Goal: Task Accomplishment & Management: Manage account settings

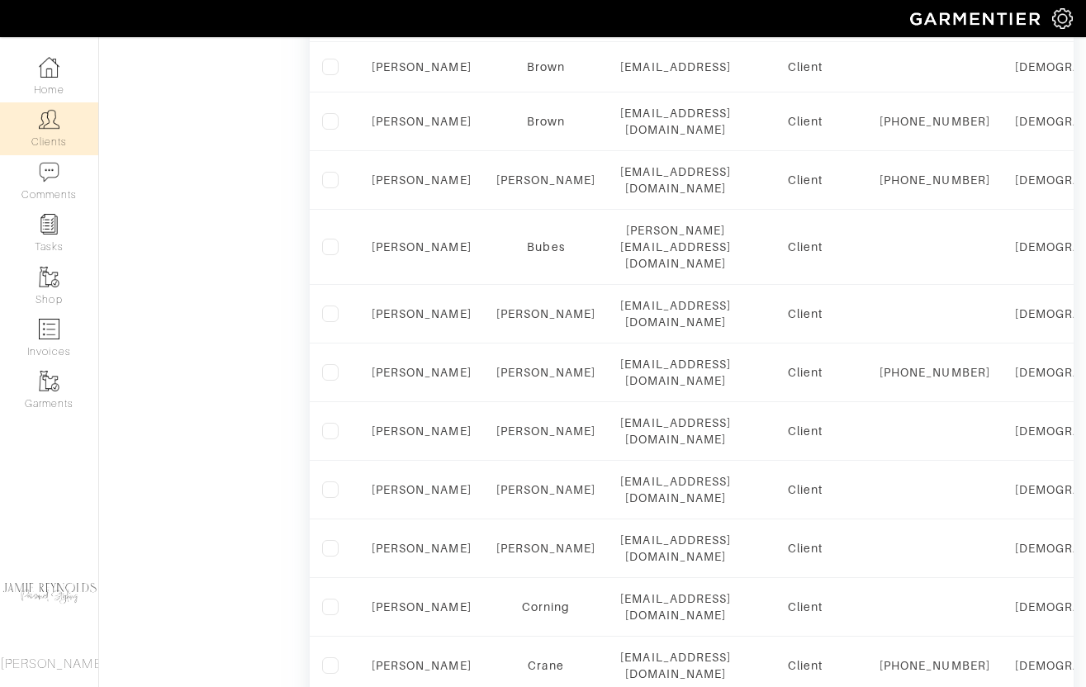
scroll to position [1136, 0]
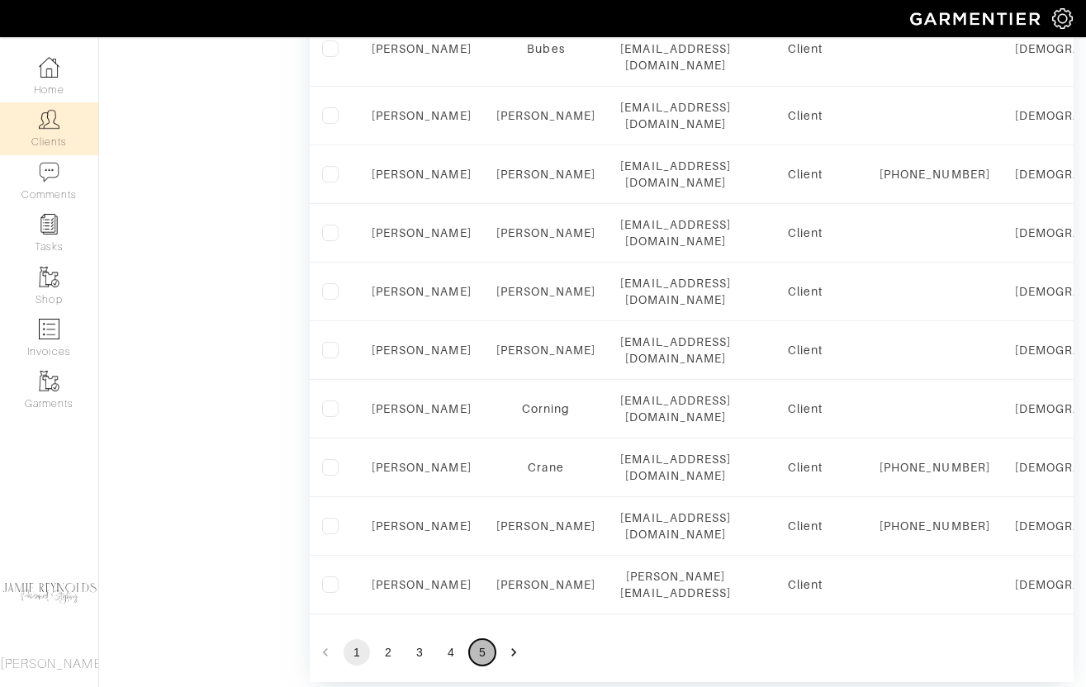
click at [485, 639] on button "5" at bounding box center [482, 652] width 26 height 26
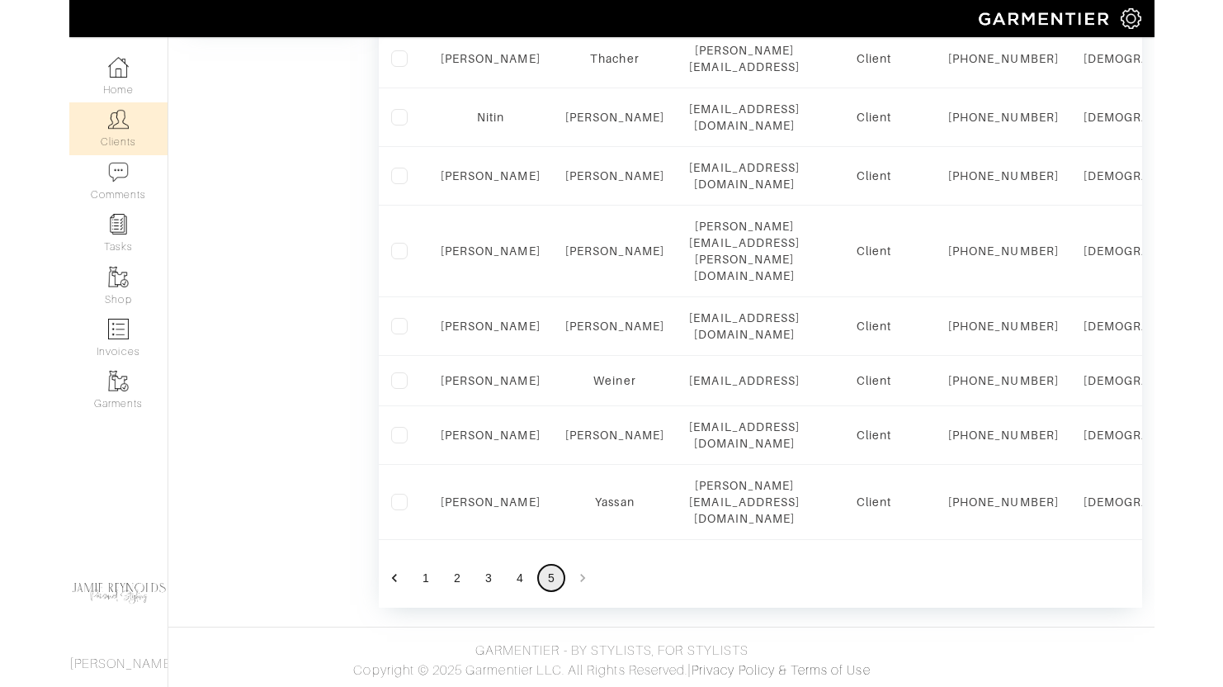
scroll to position [873, 0]
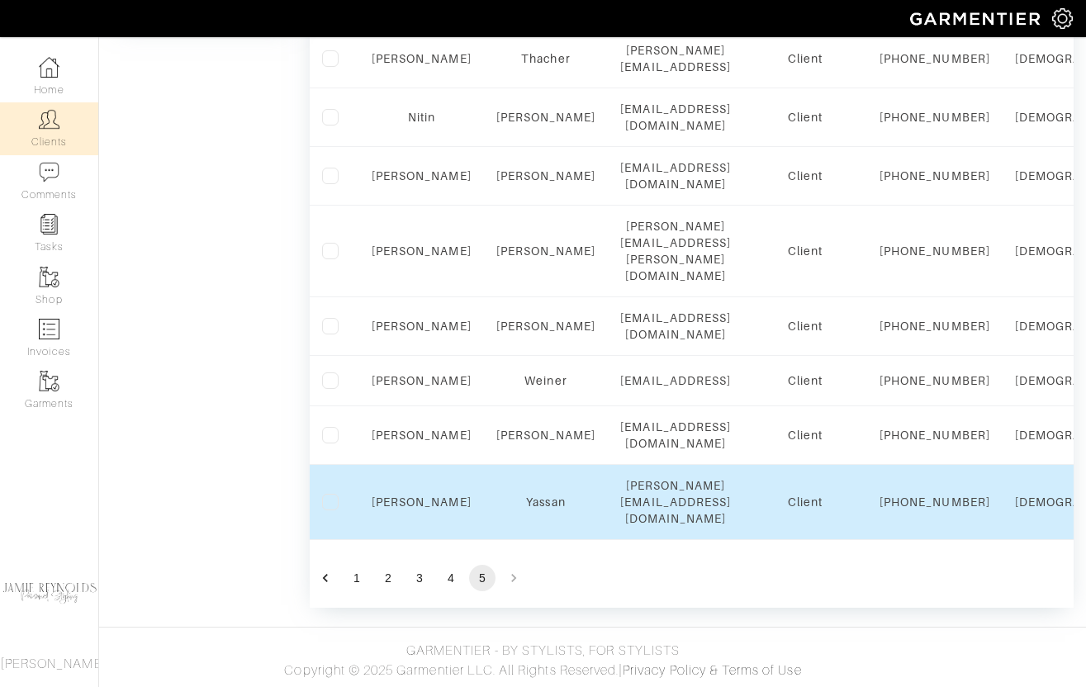
click at [490, 521] on td "Yassan" at bounding box center [546, 502] width 125 height 75
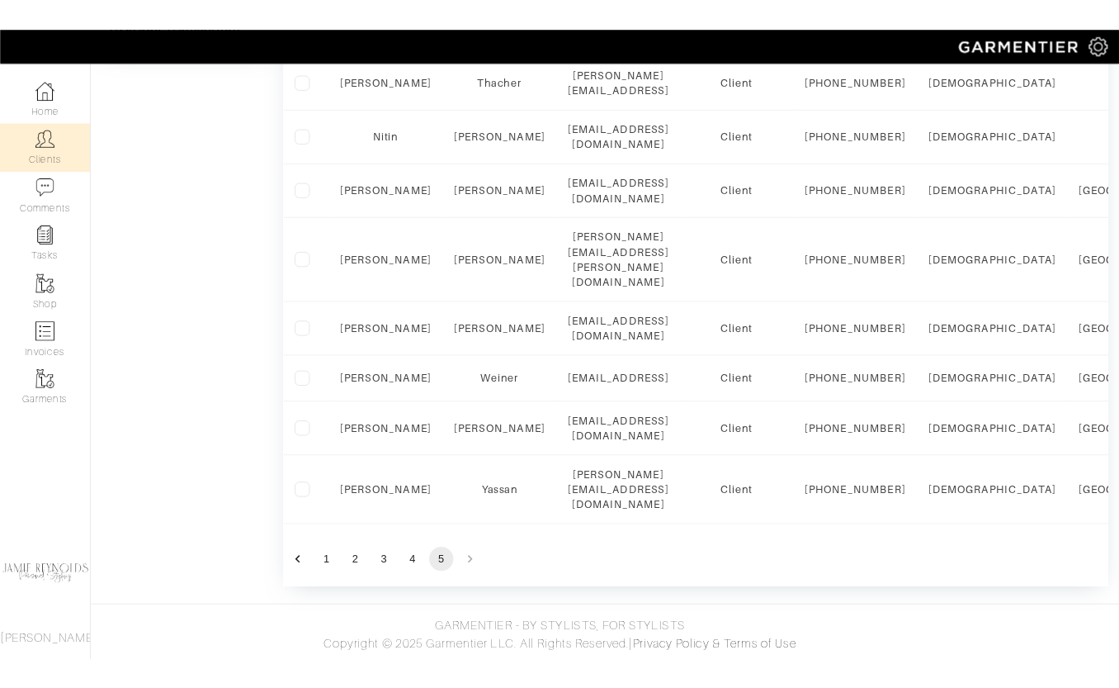
scroll to position [872, 0]
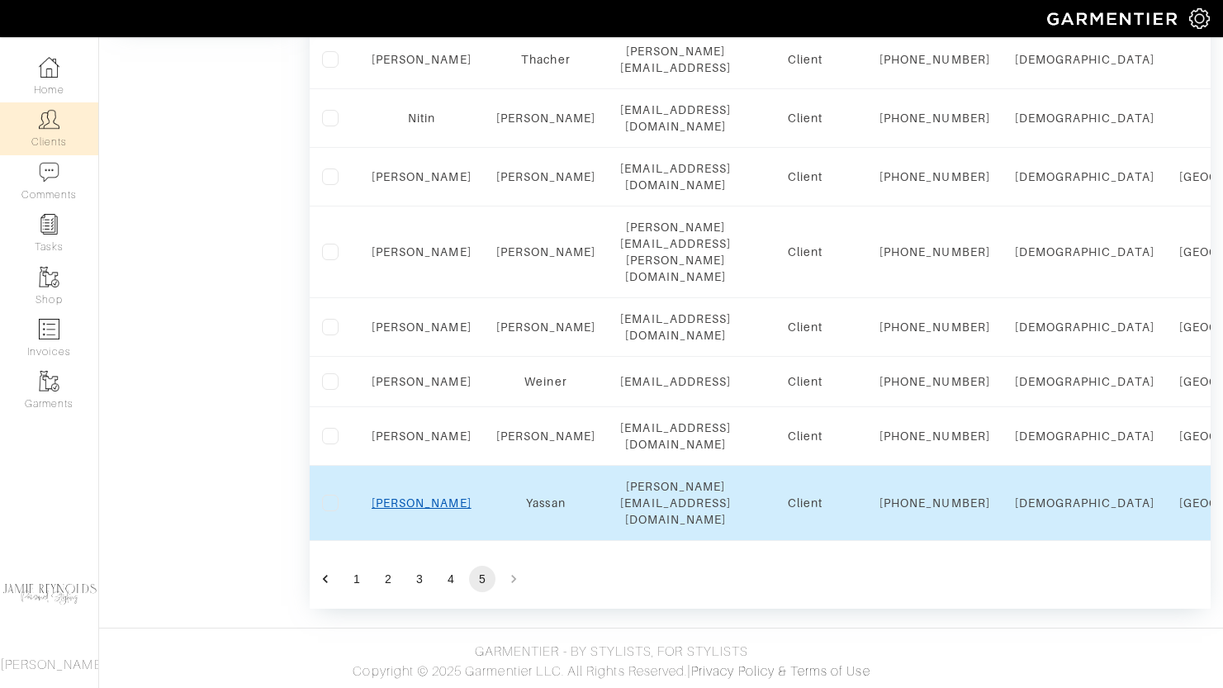
click at [420, 504] on link "[PERSON_NAME]" at bounding box center [421, 502] width 100 height 13
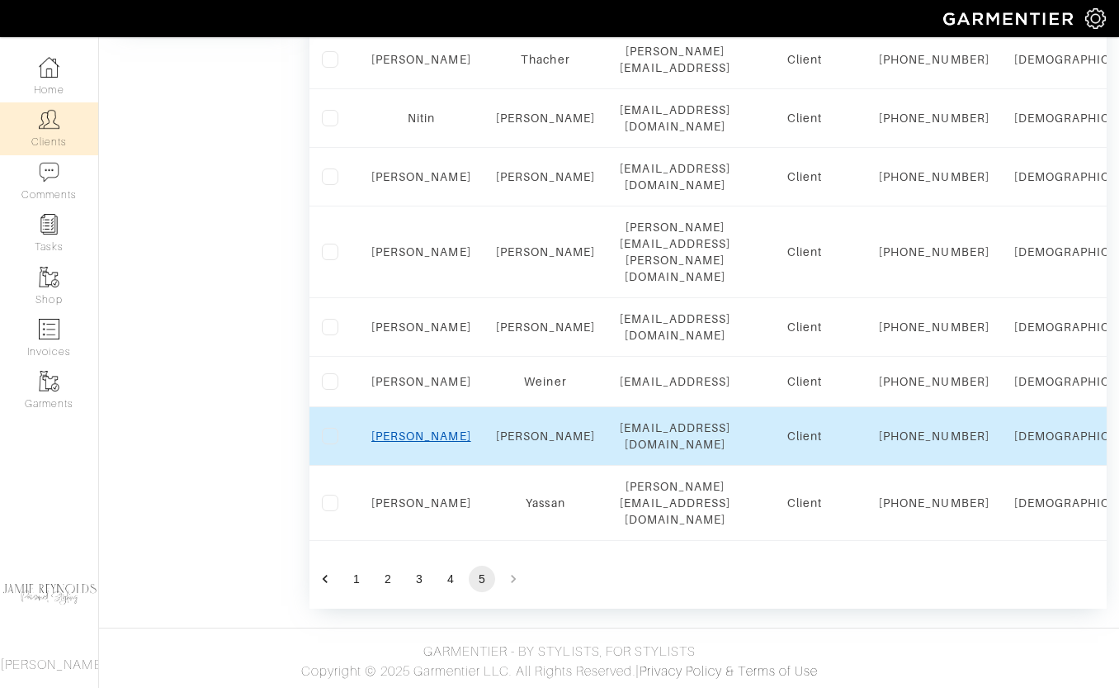
click at [429, 429] on link "[PERSON_NAME]" at bounding box center [421, 435] width 100 height 13
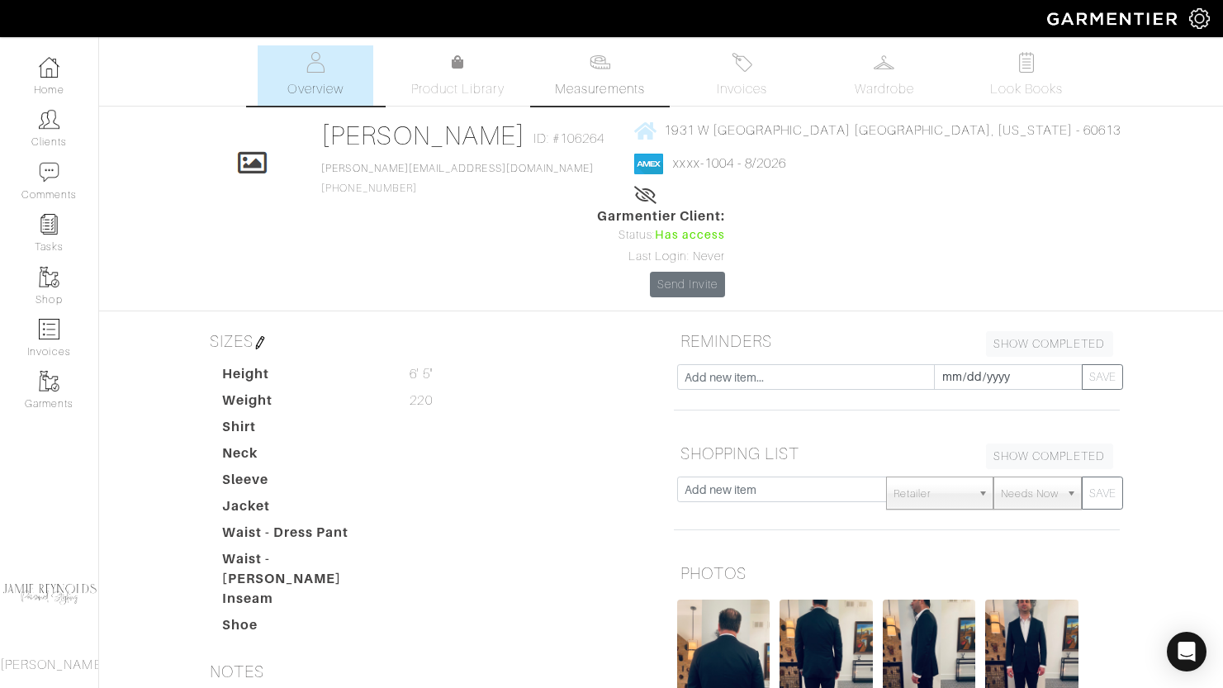
click at [611, 80] on span "Measurements" at bounding box center [600, 89] width 90 height 20
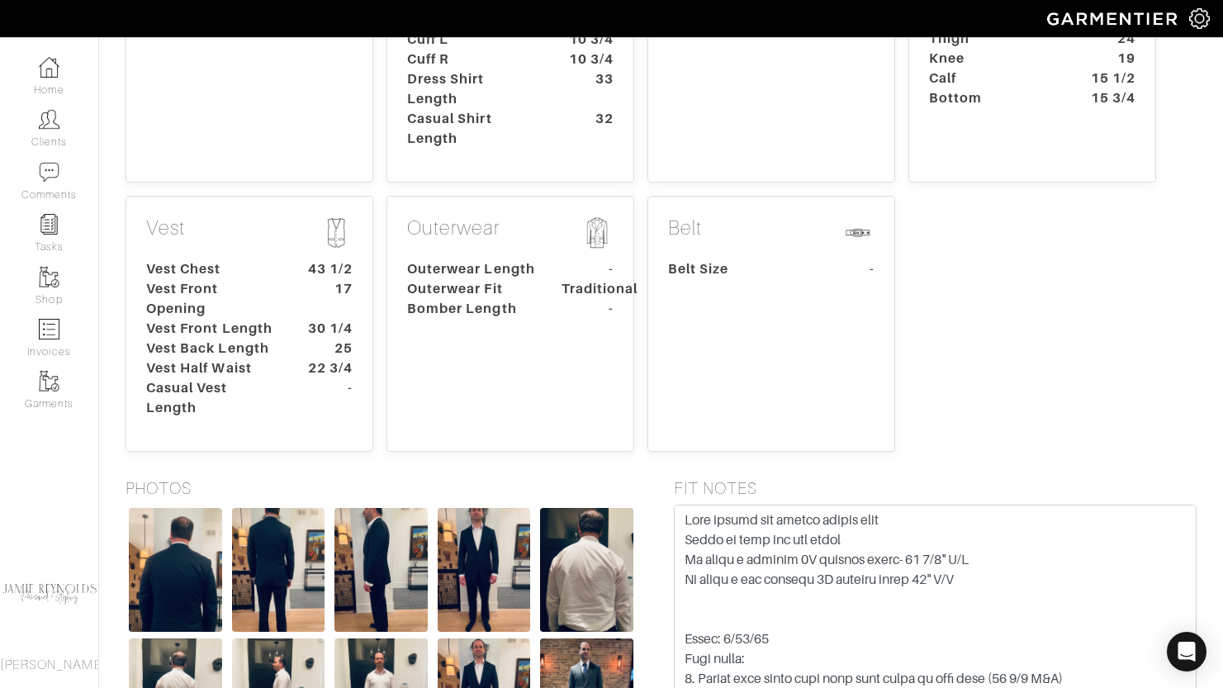
scroll to position [523, 0]
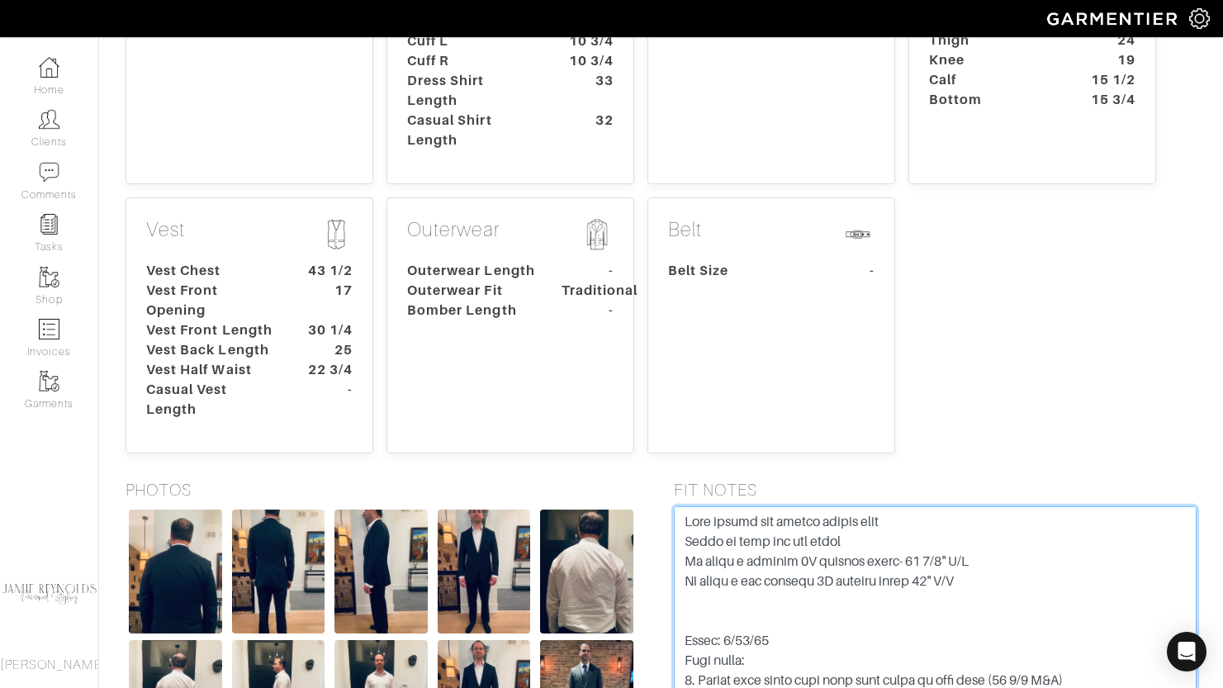
click at [711, 506] on textarea at bounding box center [935, 611] width 523 height 210
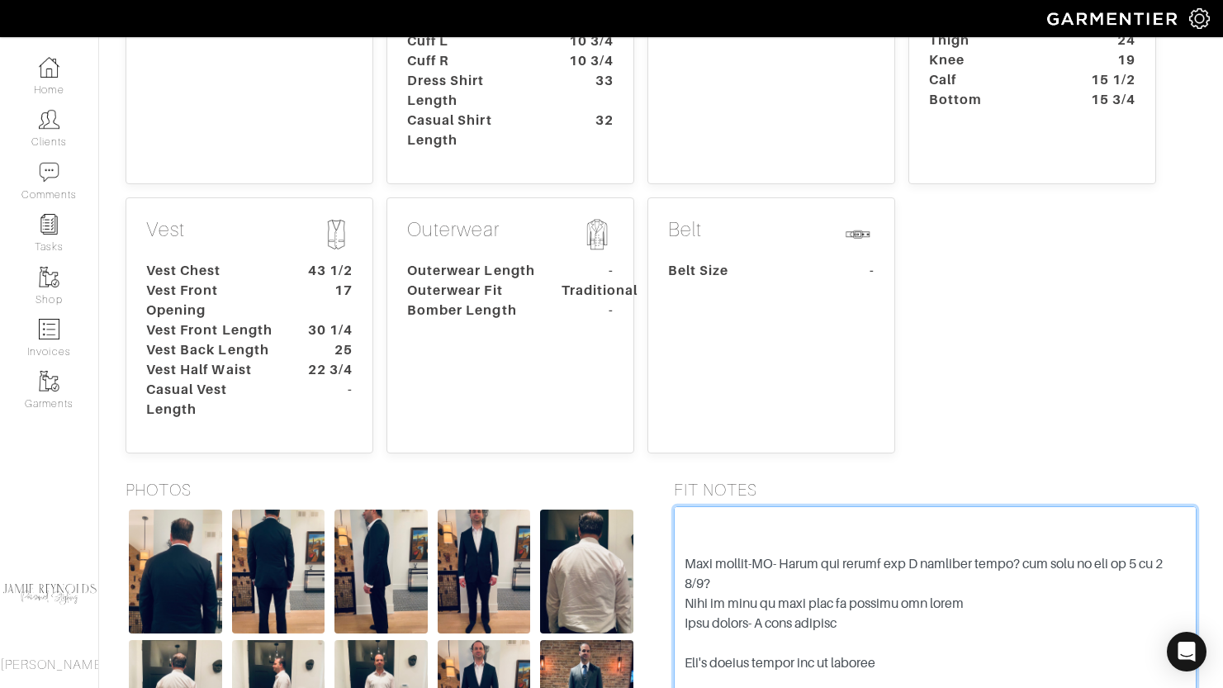
scroll to position [1288, 0]
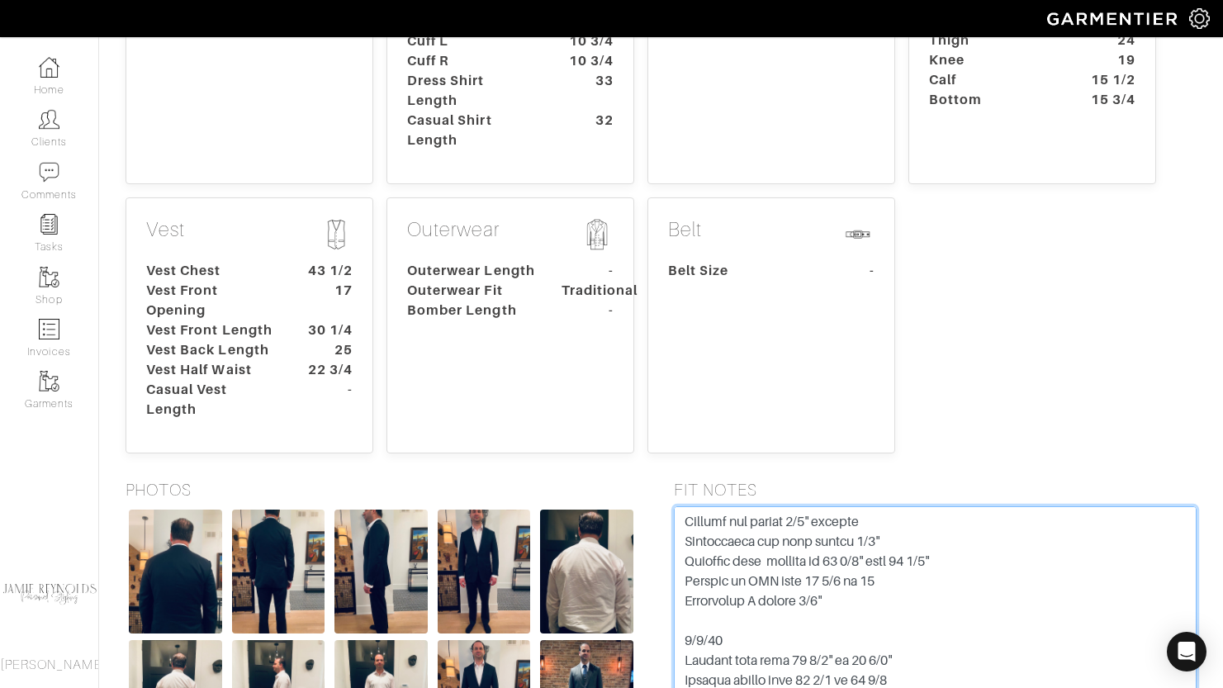
drag, startPoint x: 686, startPoint y: 430, endPoint x: 968, endPoint y: 657, distance: 362.3
click at [968, 657] on form "Save Note" at bounding box center [935, 630] width 523 height 248
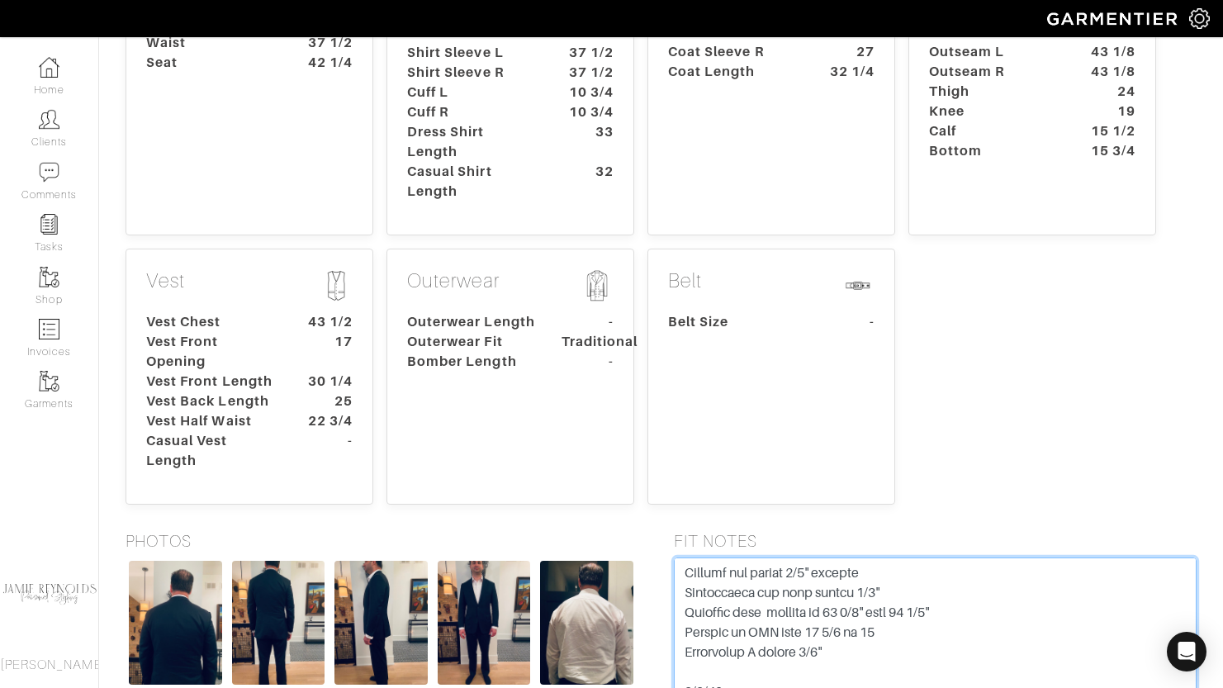
scroll to position [477, 0]
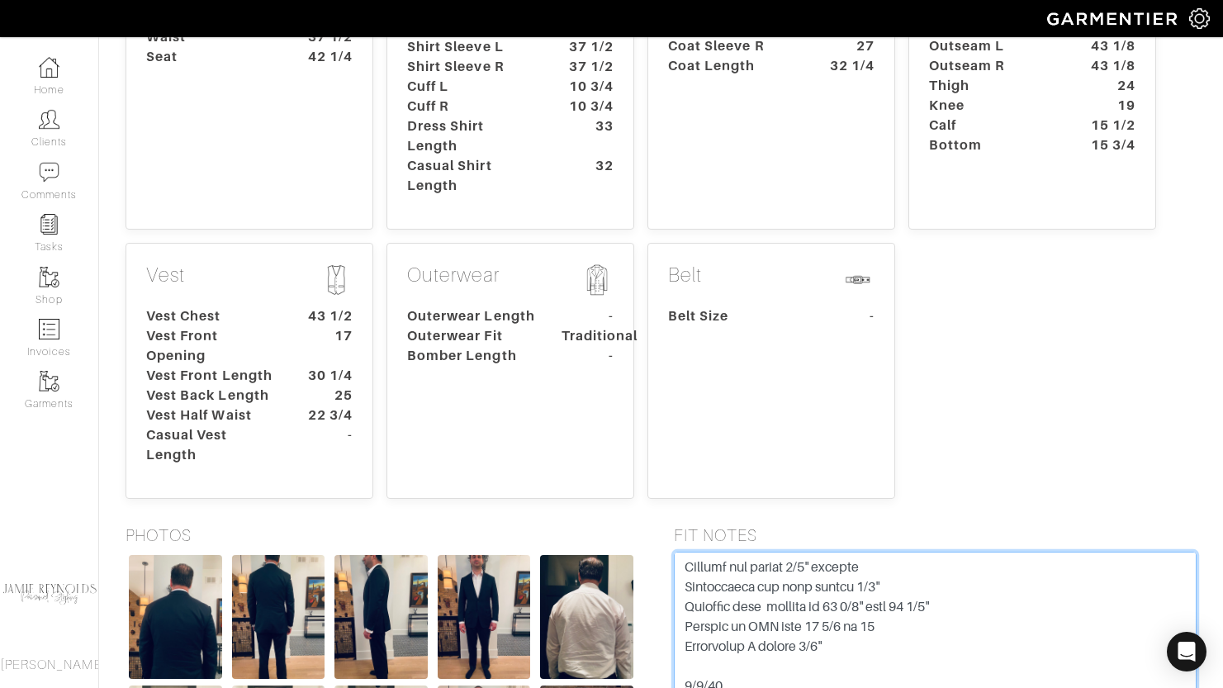
click at [788, 555] on textarea at bounding box center [935, 656] width 523 height 210
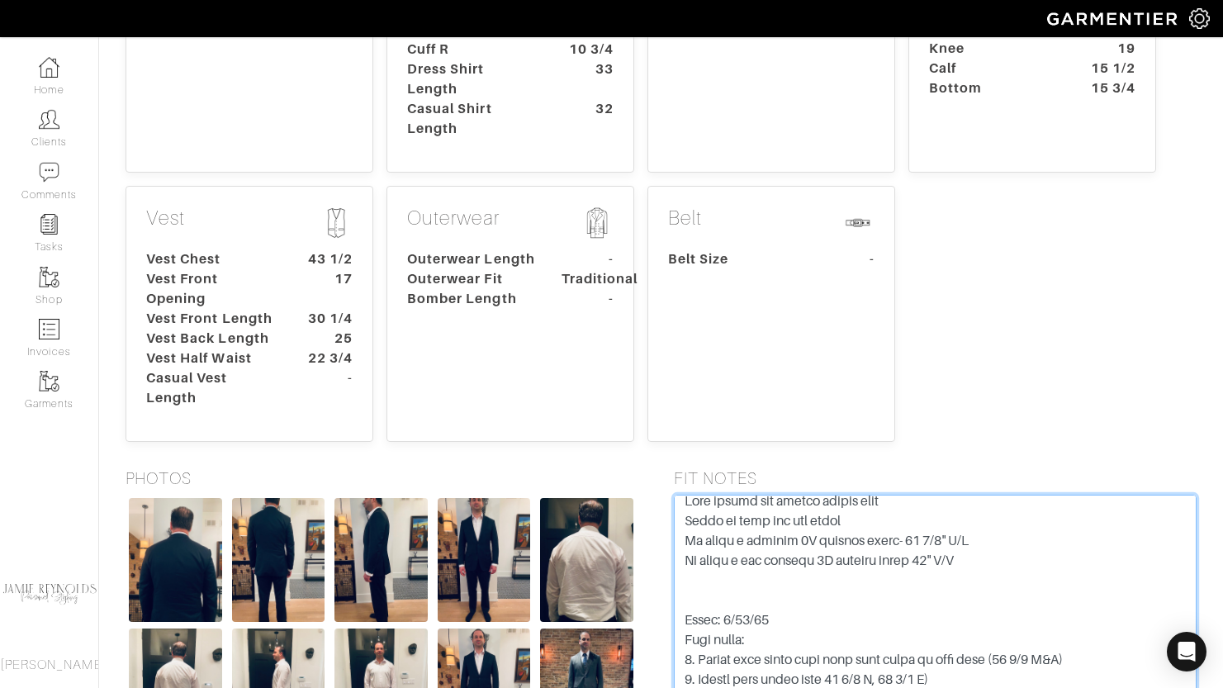
scroll to position [0, 0]
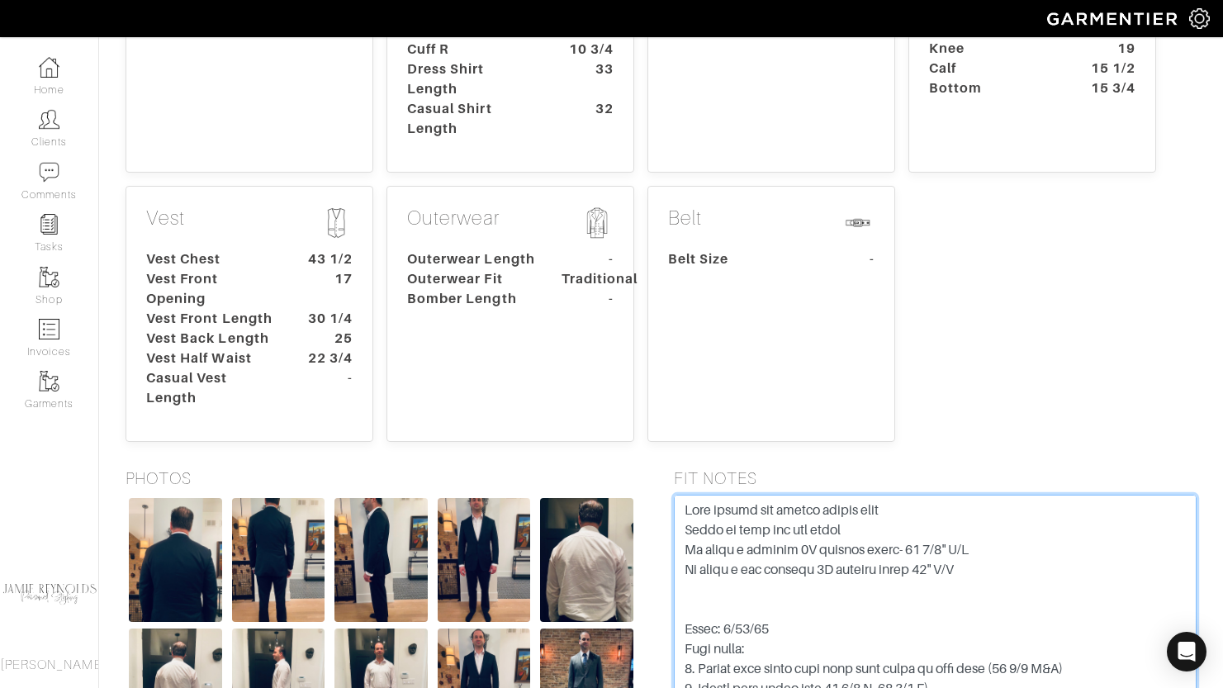
drag, startPoint x: 921, startPoint y: 569, endPoint x: 622, endPoint y: 376, distance: 355.9
click at [622, 376] on div "Core … Height 6' 5" Weight 220 Overarm 50 3/4 Chest 42 1/2 Bicep 15 1/2 Stomach…" at bounding box center [661, 399] width 1084 height 1219
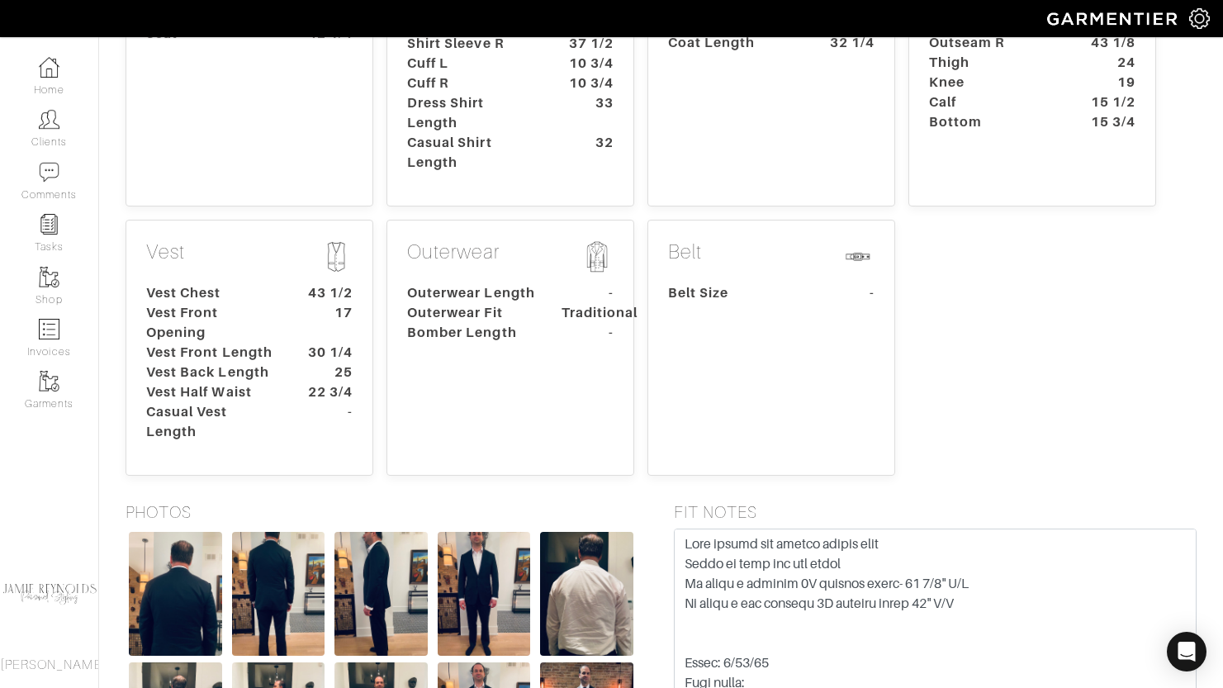
click at [350, 502] on h5 "PHOTOS" at bounding box center [386, 512] width 523 height 20
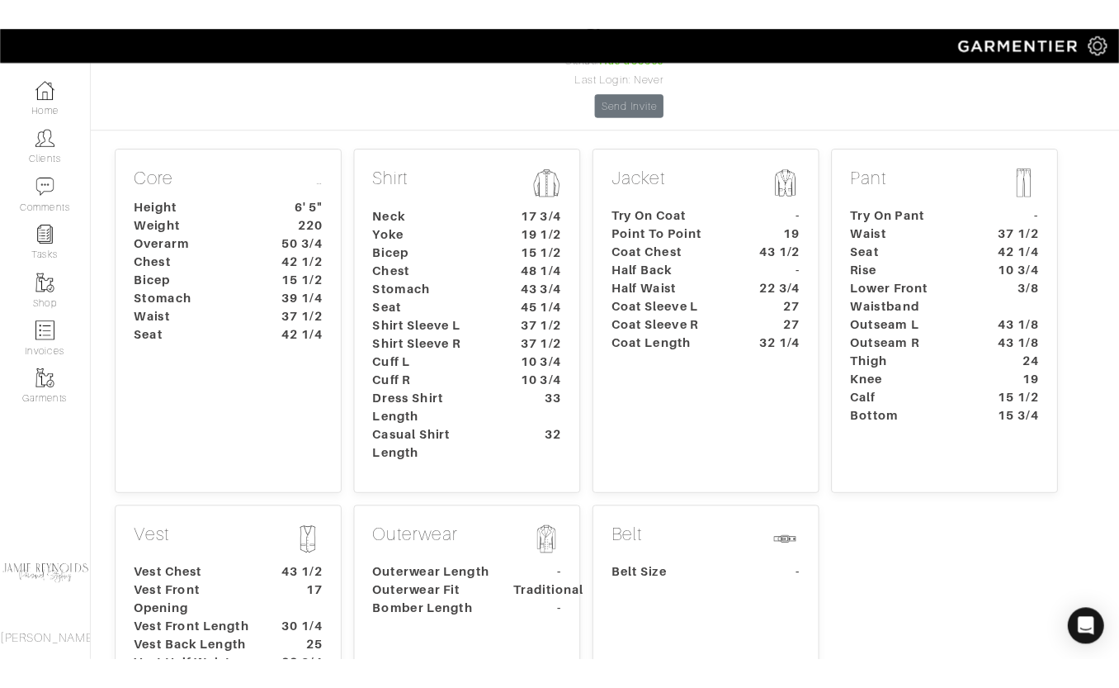
scroll to position [195, 0]
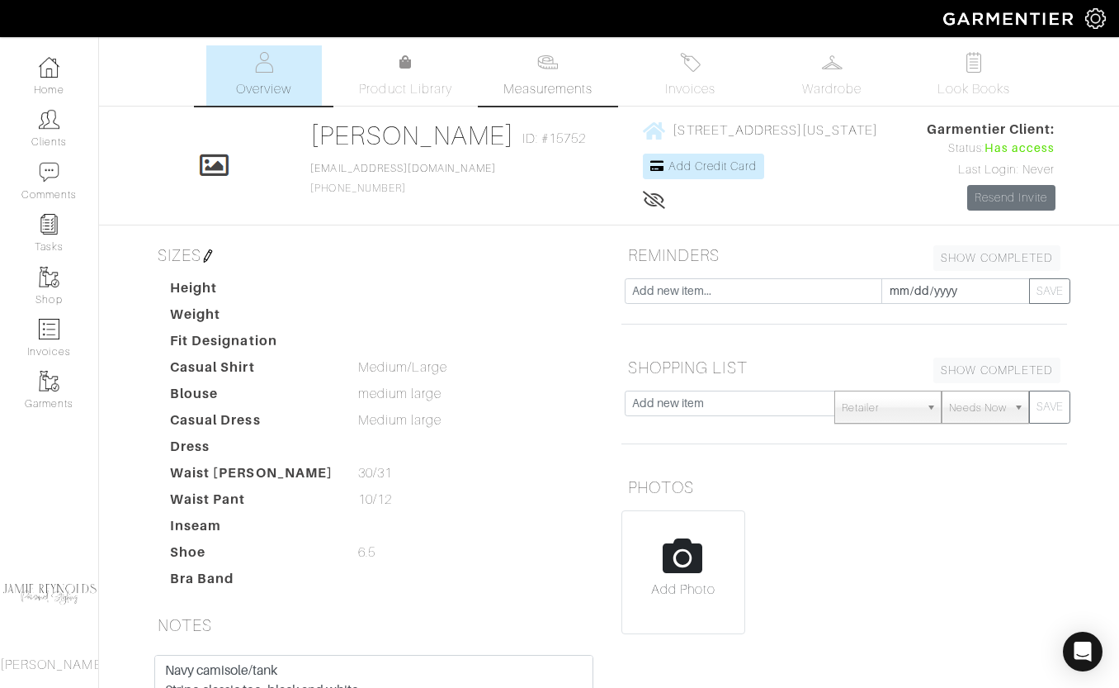
click at [546, 92] on span "Measurements" at bounding box center [549, 89] width 90 height 20
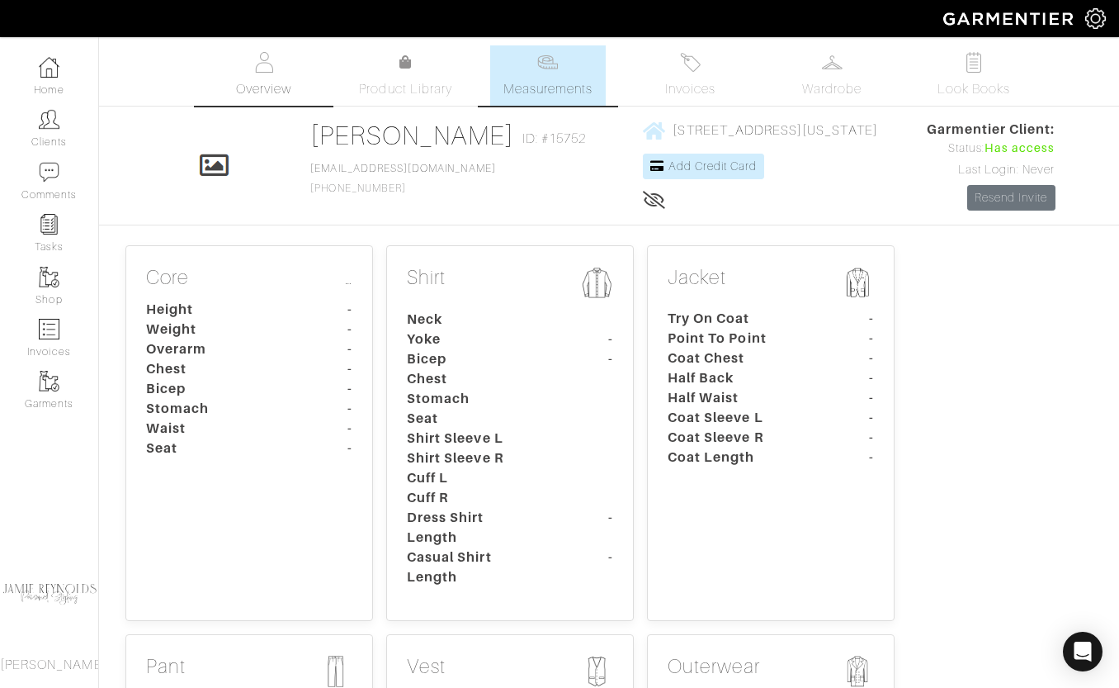
click at [273, 63] on link "Overview" at bounding box center [264, 75] width 116 height 60
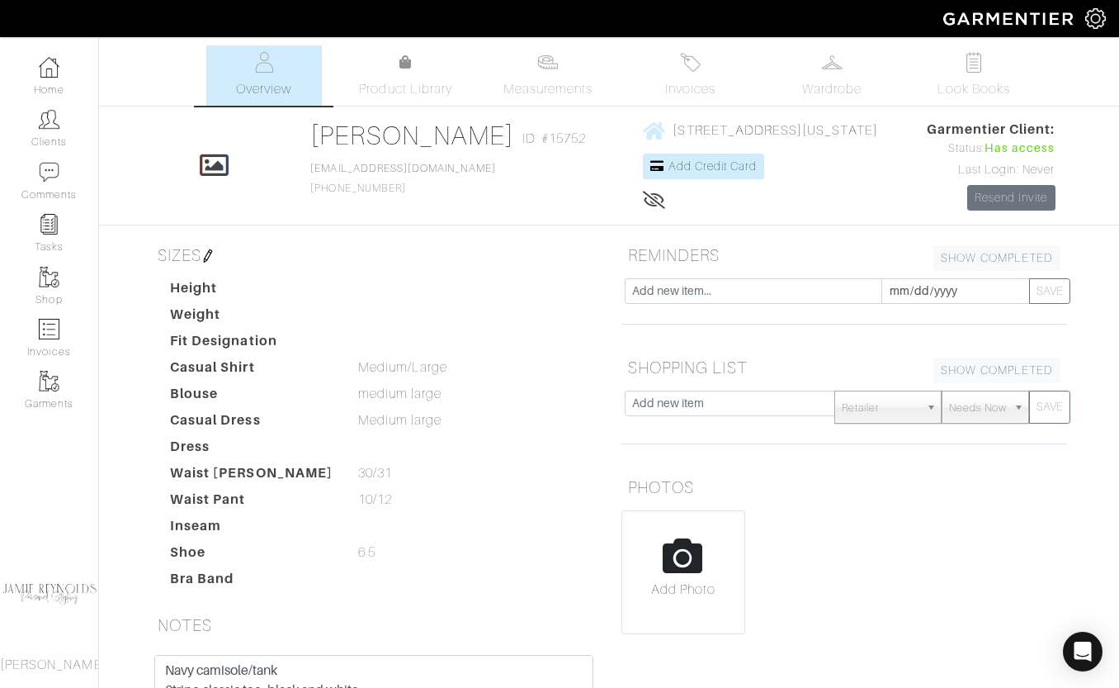
scroll to position [315, 0]
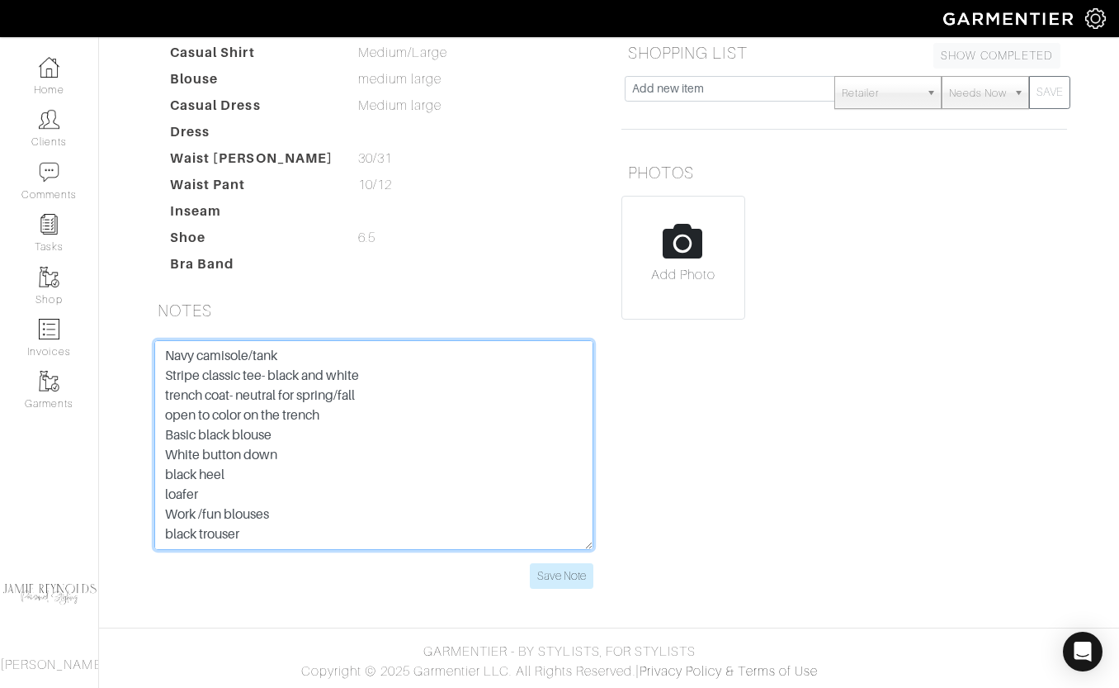
click at [282, 427] on textarea "Navy camisole/tank Stripe classic tee- black and white trench coat- neutral for…" at bounding box center [373, 445] width 439 height 210
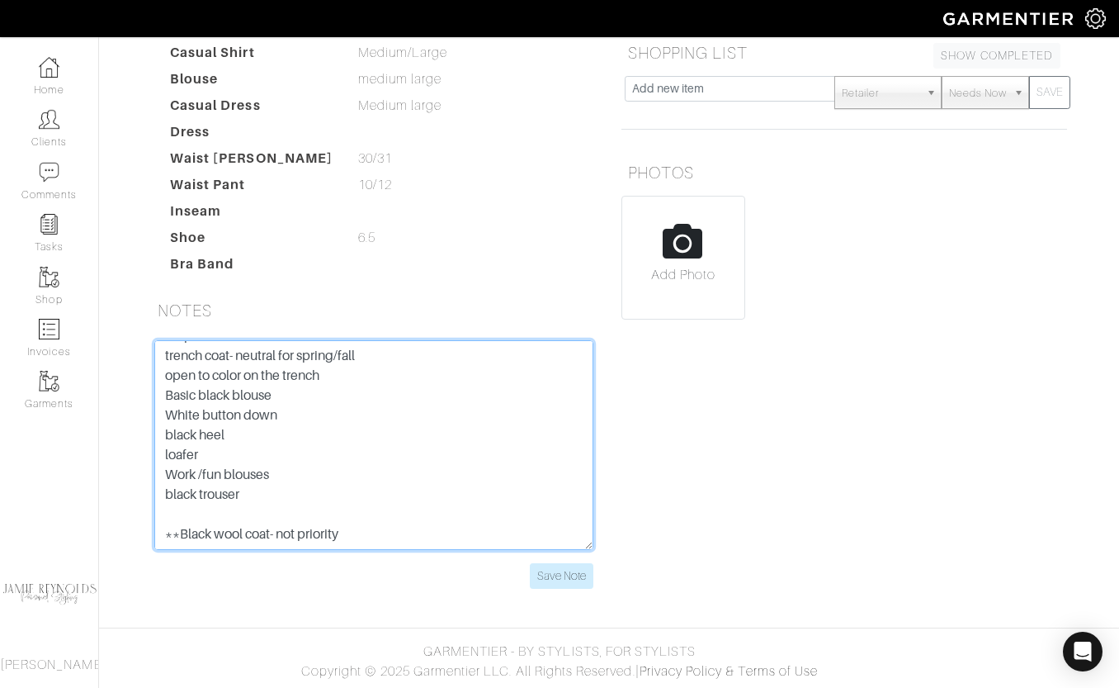
scroll to position [0, 0]
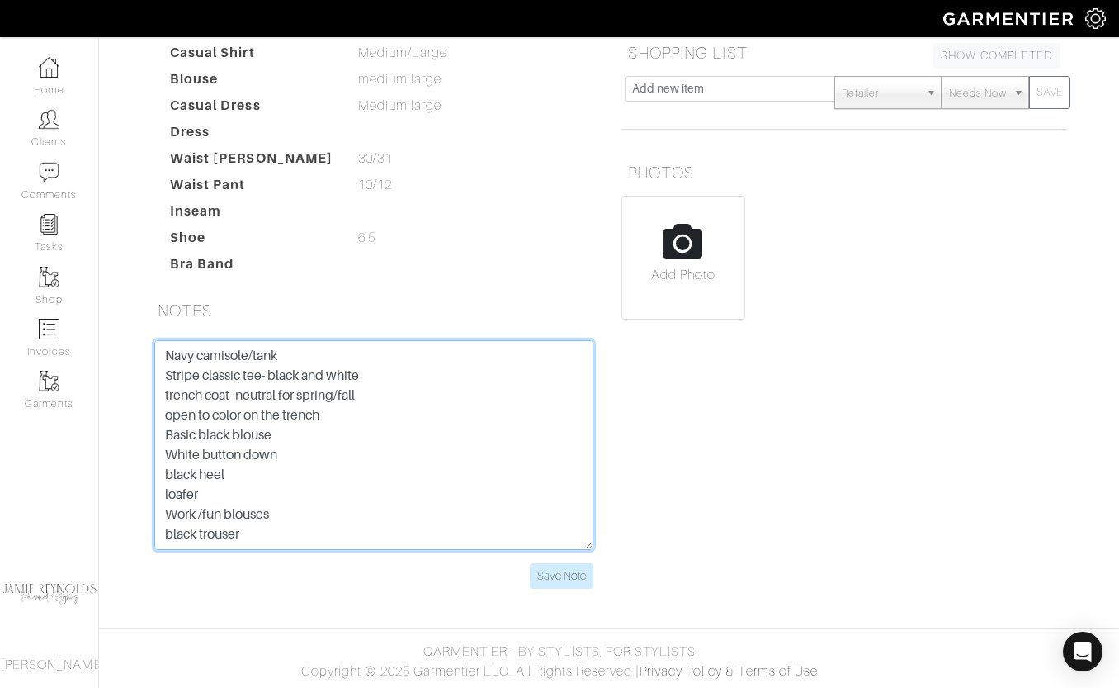
drag, startPoint x: 377, startPoint y: 520, endPoint x: 136, endPoint y: 277, distance: 342.7
click at [136, 277] on div "Meghan Wilkosz Overview Overview Measurements Product Library Invoices Wardrobe…" at bounding box center [559, 170] width 1119 height 878
click at [425, 455] on textarea "Navy camisole/tank Stripe classic tee- black and white trench coat- neutral for…" at bounding box center [373, 445] width 439 height 210
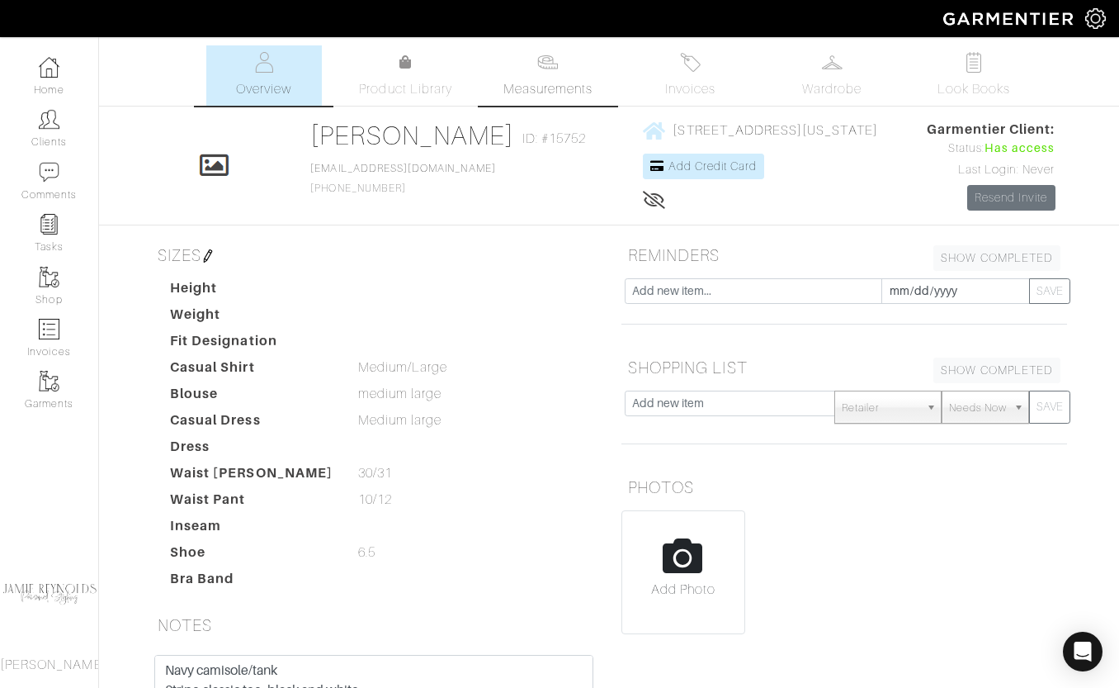
click at [552, 82] on span "Measurements" at bounding box center [549, 89] width 90 height 20
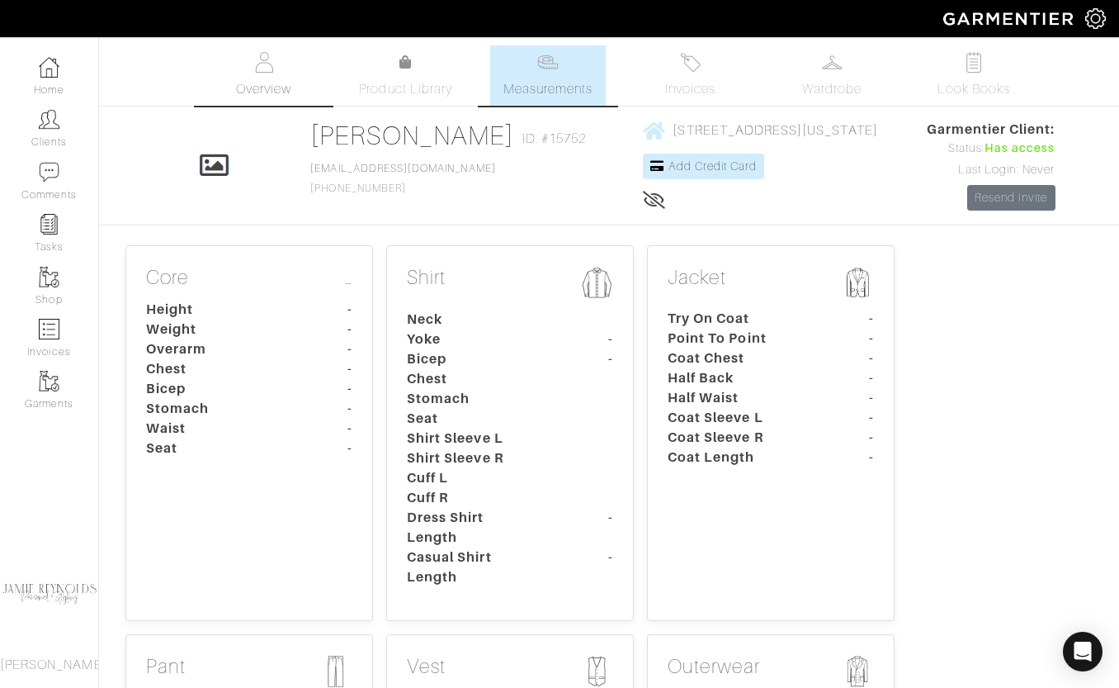
click at [275, 65] on link "Overview" at bounding box center [264, 75] width 116 height 60
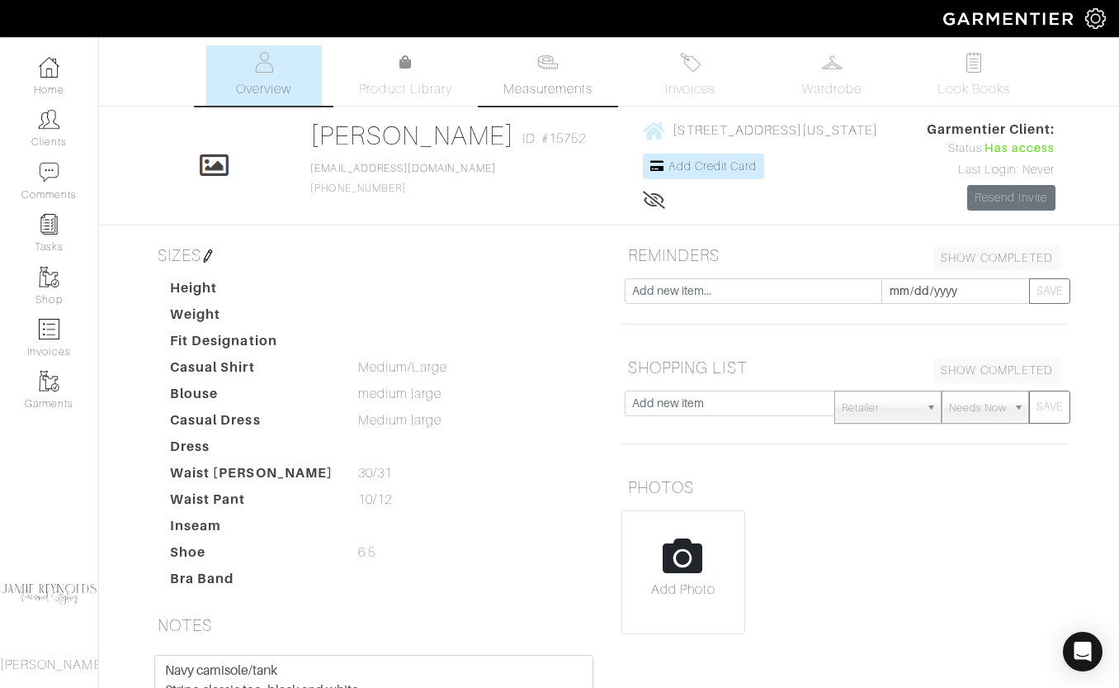
click at [545, 83] on span "Measurements" at bounding box center [549, 89] width 90 height 20
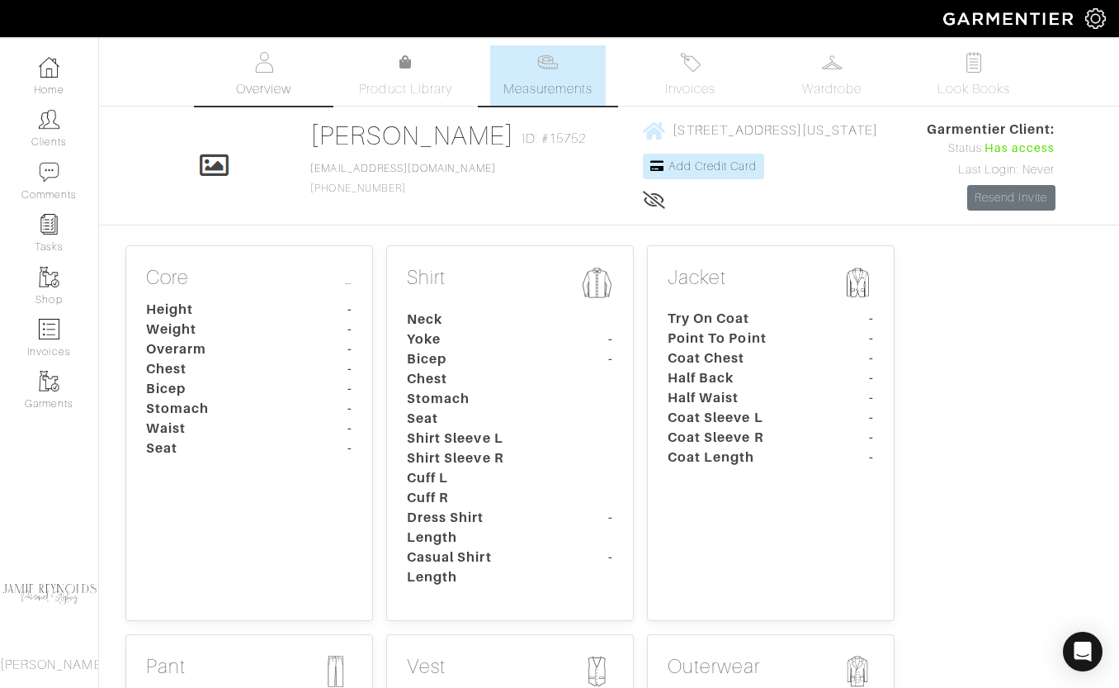
click at [289, 75] on link "Overview" at bounding box center [264, 75] width 116 height 60
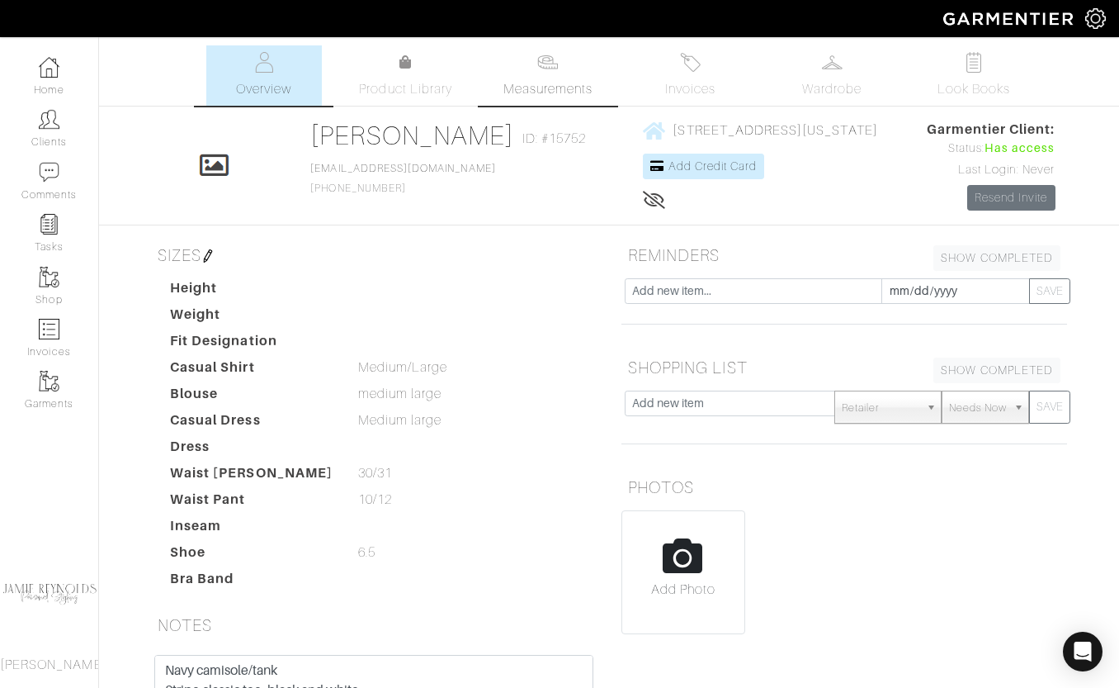
click at [543, 83] on span "Measurements" at bounding box center [549, 89] width 90 height 20
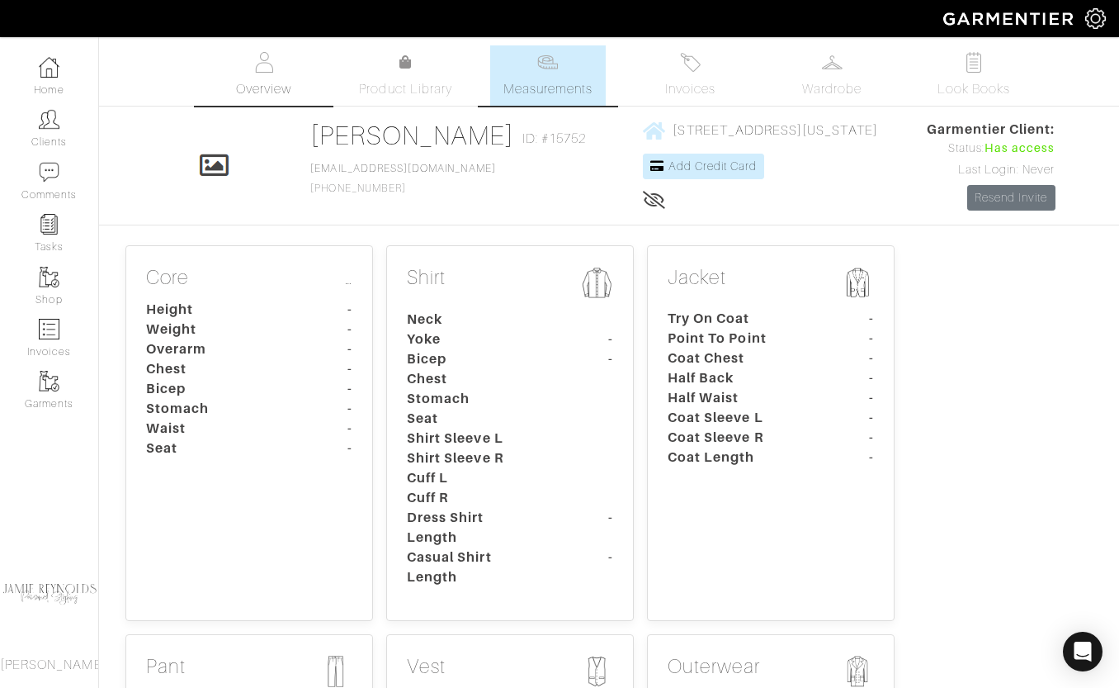
click at [258, 80] on span "Overview" at bounding box center [263, 89] width 55 height 20
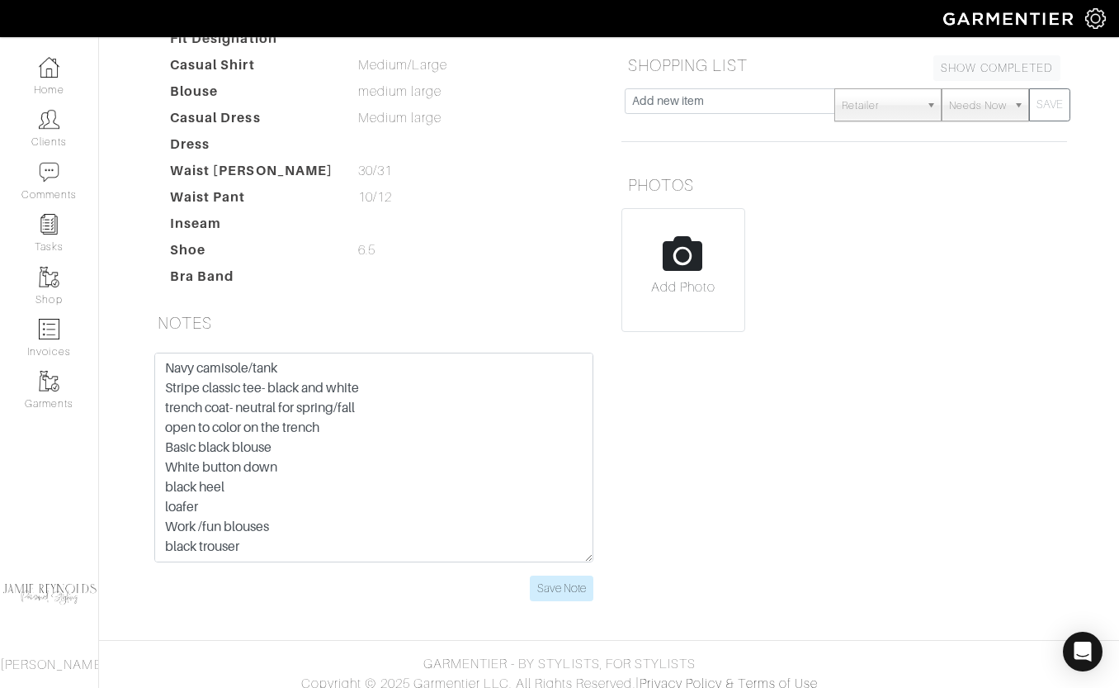
scroll to position [315, 0]
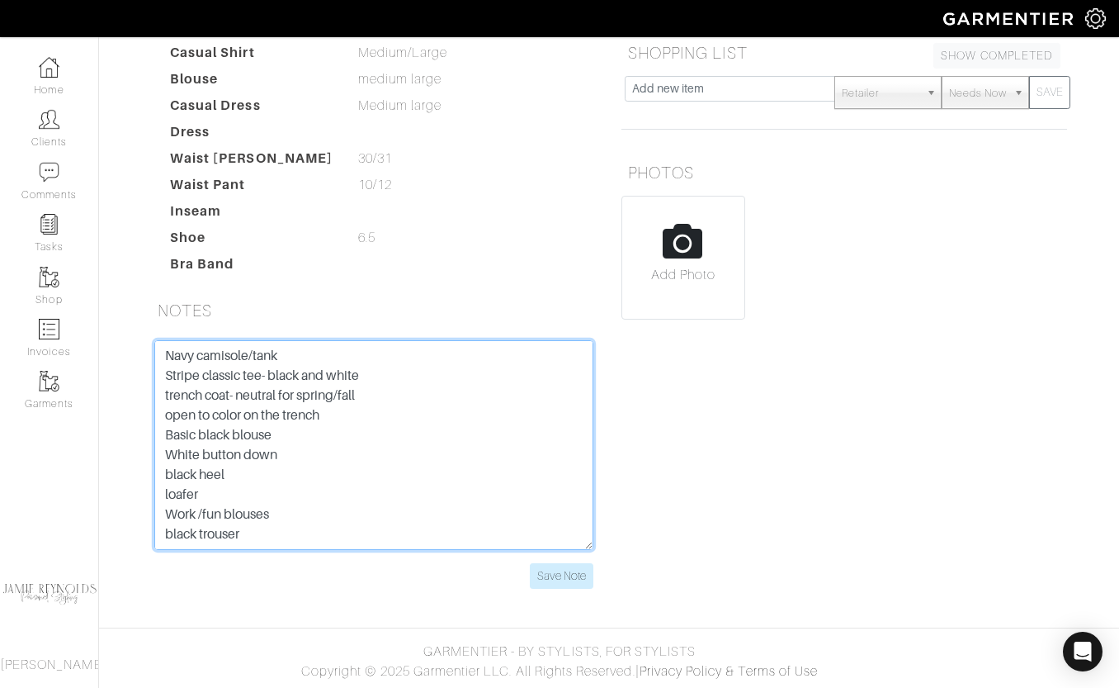
click at [303, 448] on textarea "Navy camisole/tank Stripe classic tee- black and white trench coat- neutral for…" at bounding box center [373, 445] width 439 height 210
drag, startPoint x: 244, startPoint y: 537, endPoint x: 141, endPoint y: 325, distance: 234.8
click at [141, 325] on div "SIZES Height Weight Fit Designation Casual Shirt Medium/Large Medium/Large Blou…" at bounding box center [374, 266] width 471 height 684
click at [366, 424] on textarea "Navy camisole/tank Stripe classic tee- black and white trench coat- neutral for…" at bounding box center [373, 445] width 439 height 210
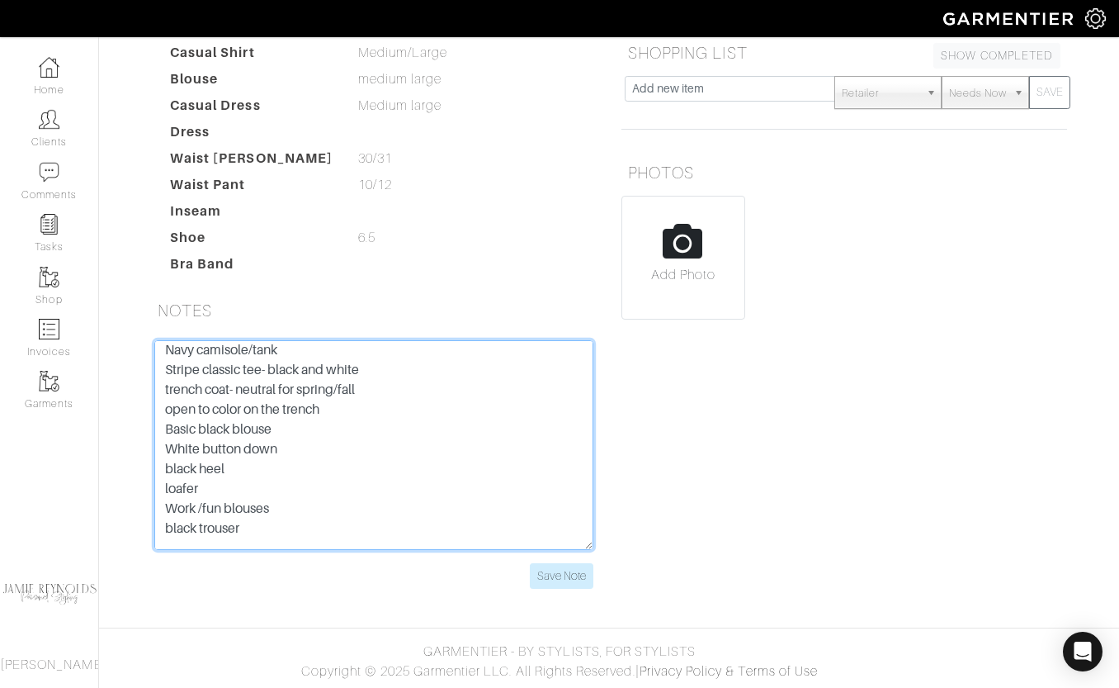
scroll to position [0, 0]
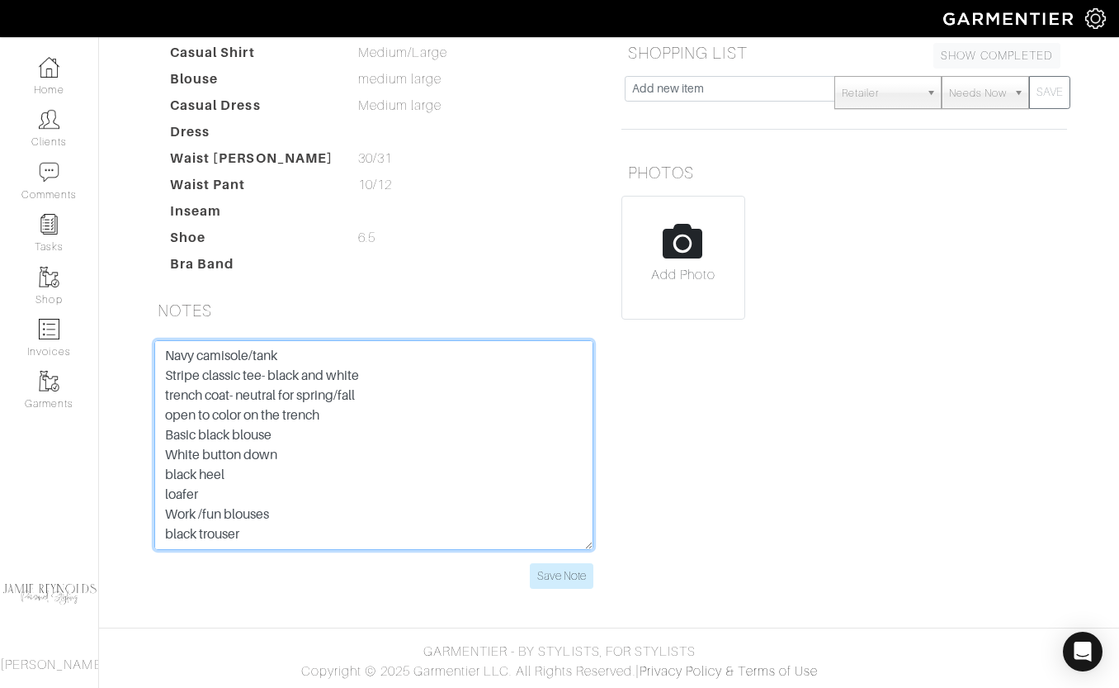
drag, startPoint x: 362, startPoint y: 515, endPoint x: 130, endPoint y: 330, distance: 296.0
click at [130, 330] on div "Meghan Wilkosz Overview Overview Measurements Product Library Invoices Wardrobe…" at bounding box center [559, 170] width 1119 height 878
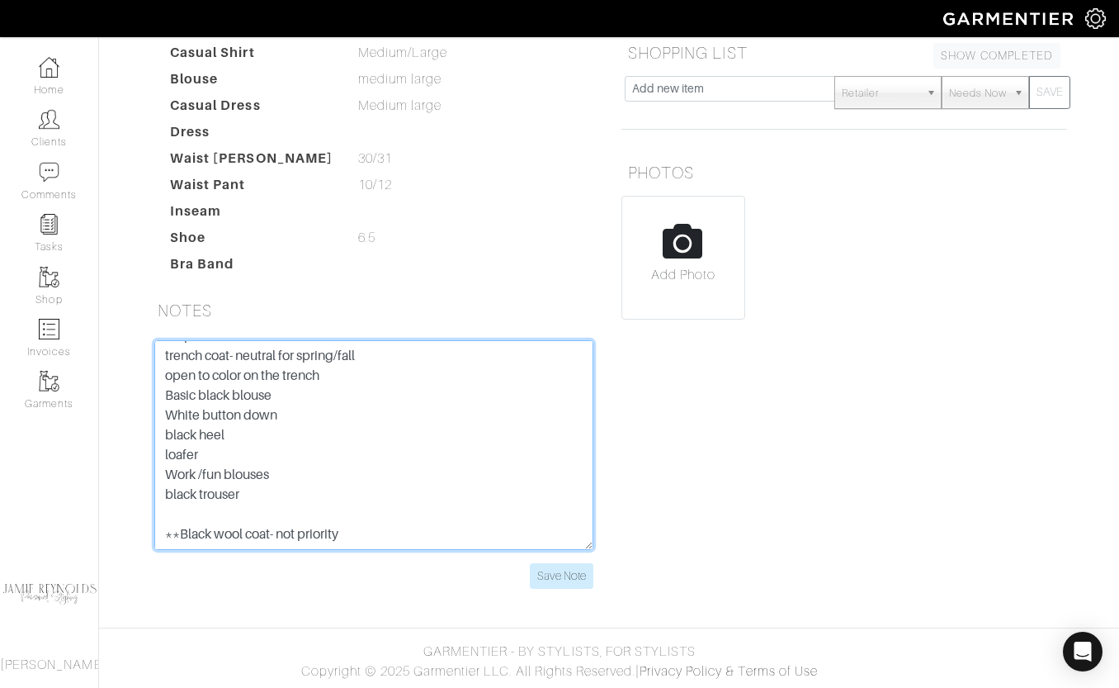
scroll to position [59, 0]
click at [281, 520] on textarea "Navy camisole/tank Stripe classic tee- black and white trench coat- neutral for…" at bounding box center [373, 445] width 439 height 210
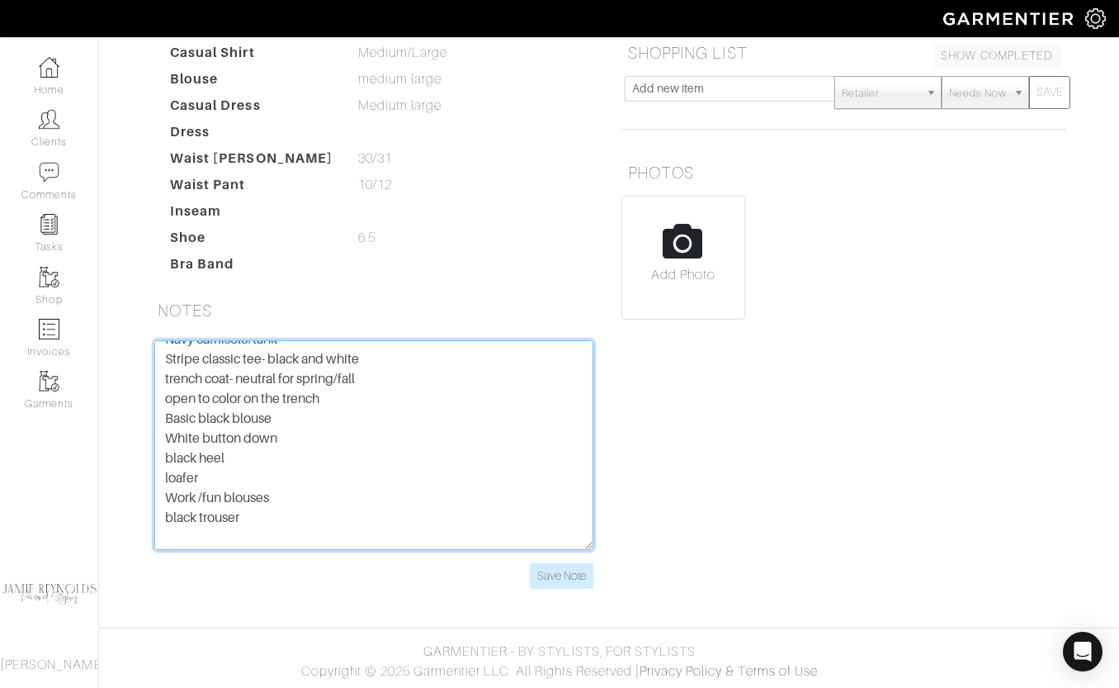
scroll to position [0, 0]
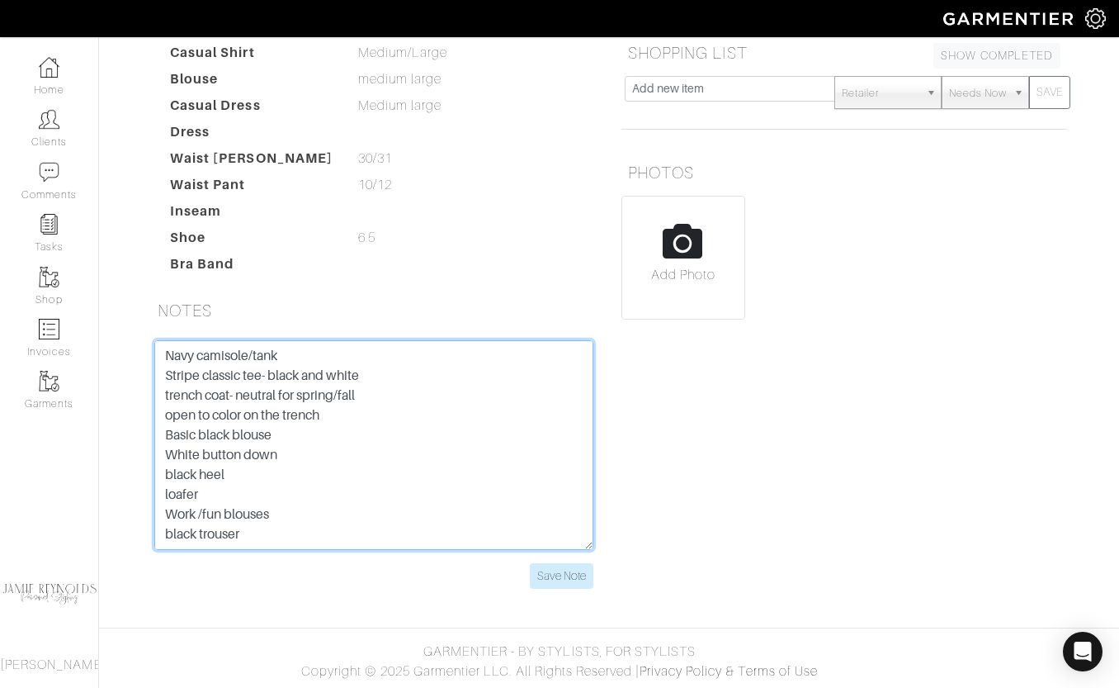
drag, startPoint x: 363, startPoint y: 521, endPoint x: 111, endPoint y: 332, distance: 314.9
click at [111, 332] on div "Meghan Wilkosz Overview Overview Measurements Product Library Invoices Wardrobe…" at bounding box center [559, 170] width 1119 height 878
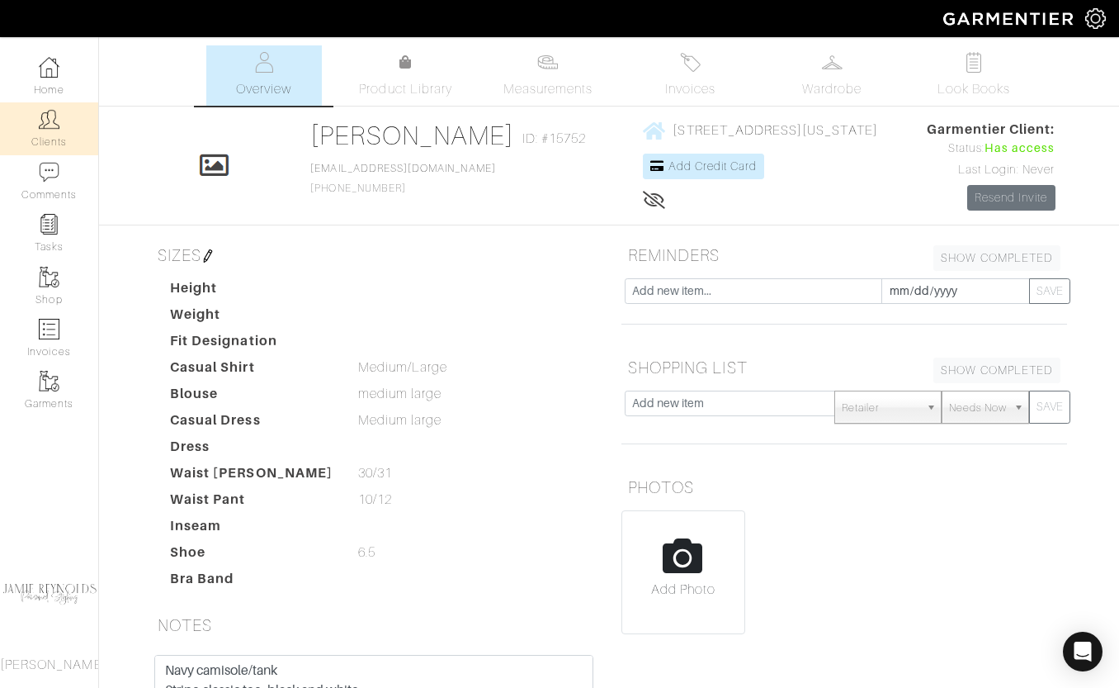
click at [60, 127] on link "Clients" at bounding box center [49, 128] width 98 height 52
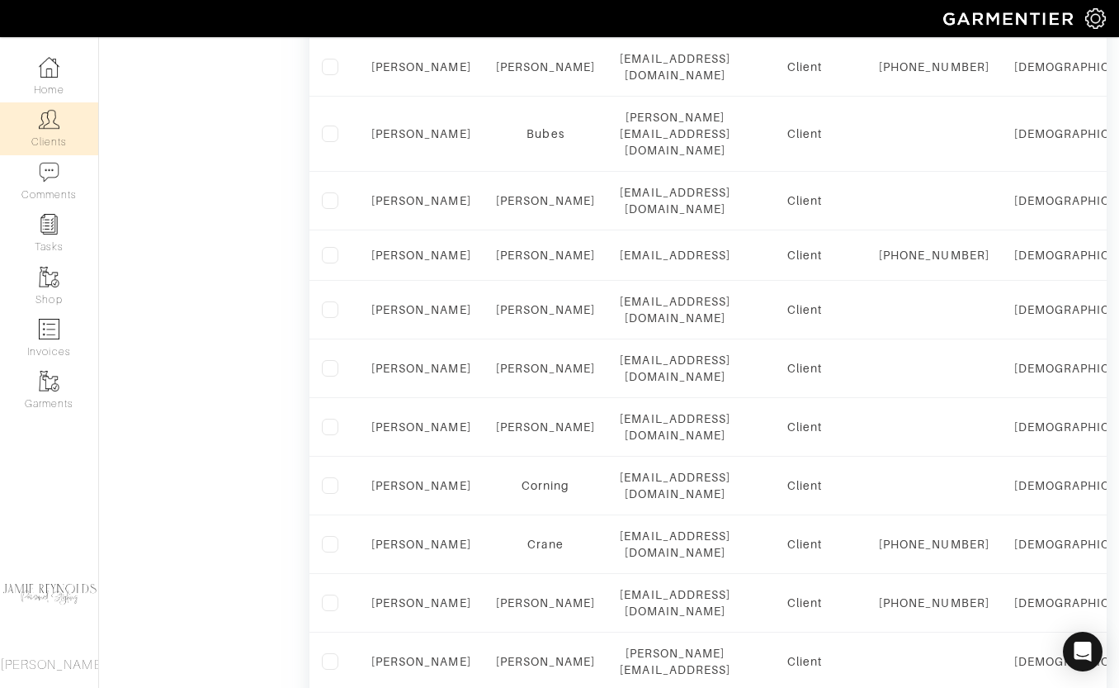
scroll to position [1135, 0]
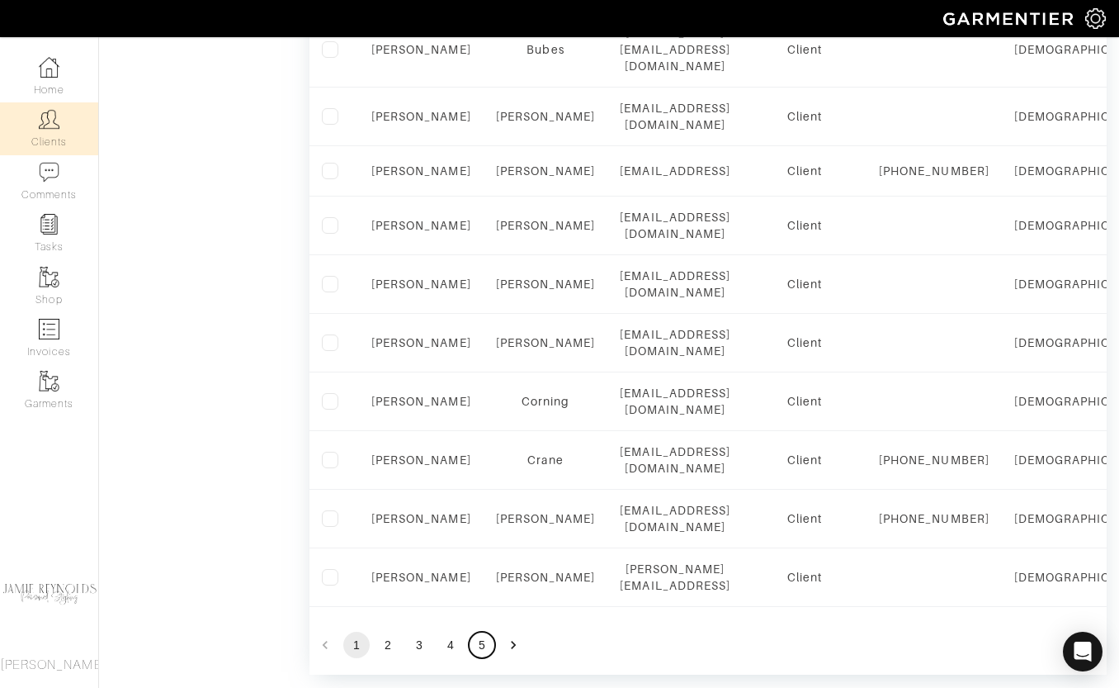
click at [482, 632] on button "5" at bounding box center [482, 645] width 26 height 26
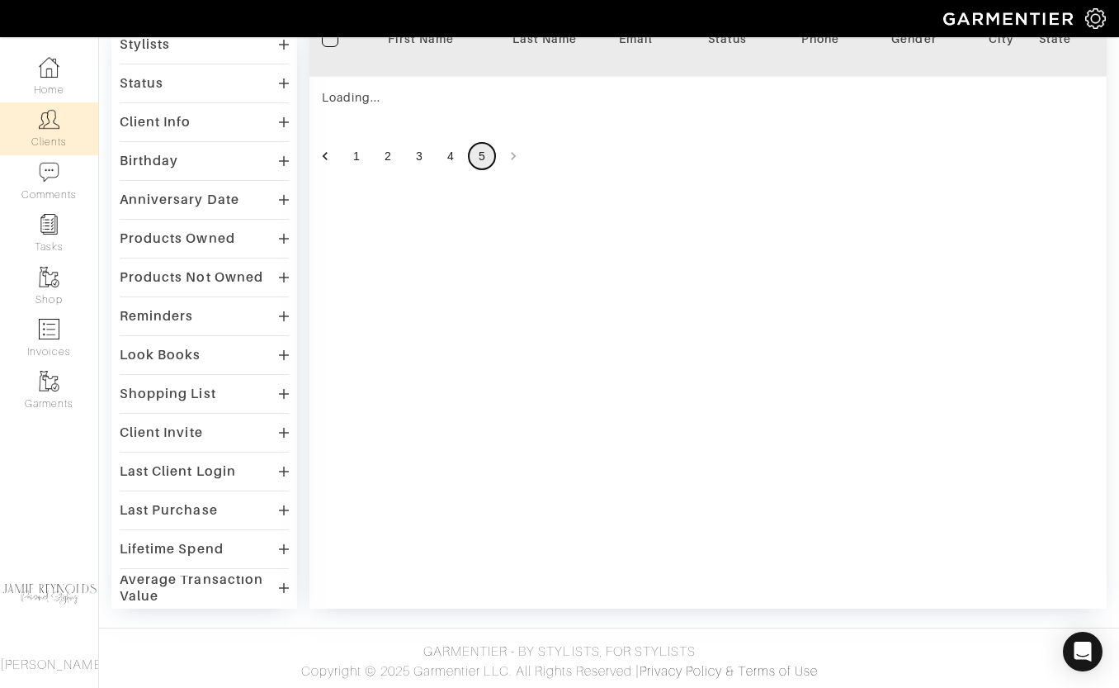
scroll to position [872, 0]
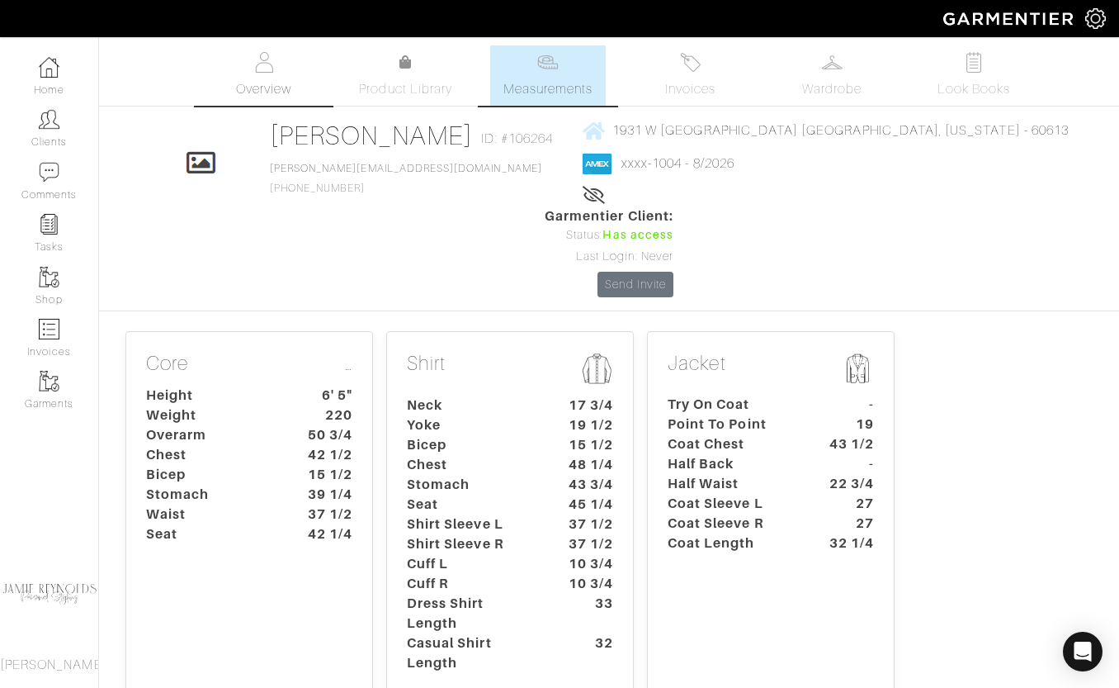
click at [275, 71] on link "Overview" at bounding box center [264, 75] width 116 height 60
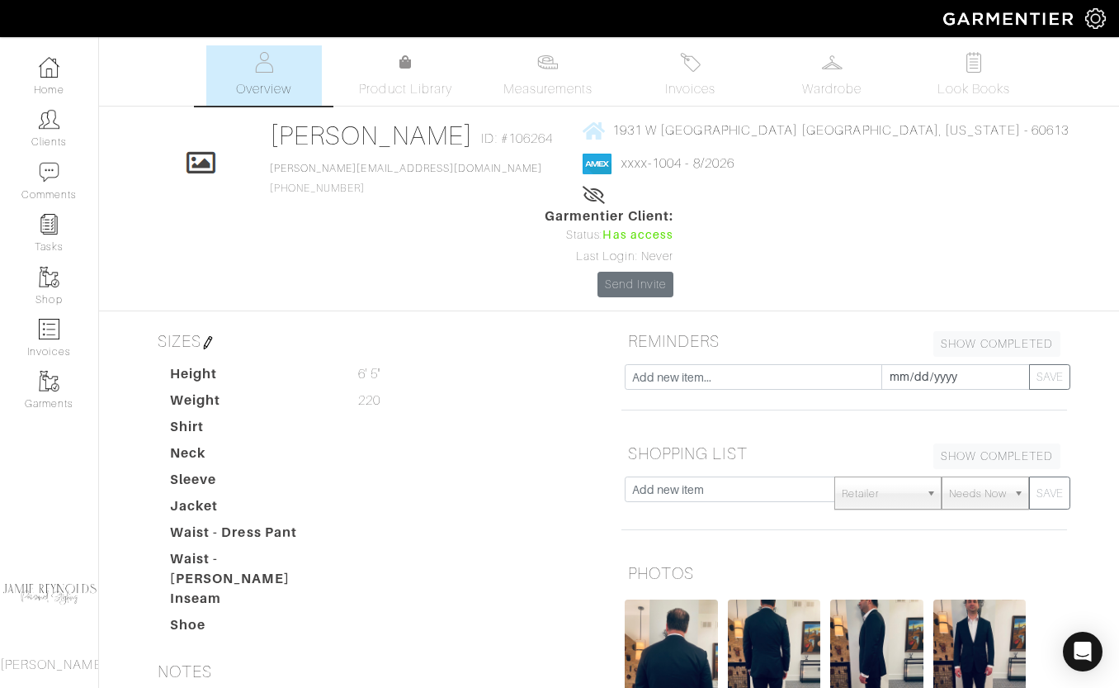
click at [439, 549] on dd at bounding box center [477, 565] width 263 height 33
click at [574, 71] on link "Measurements" at bounding box center [548, 75] width 116 height 60
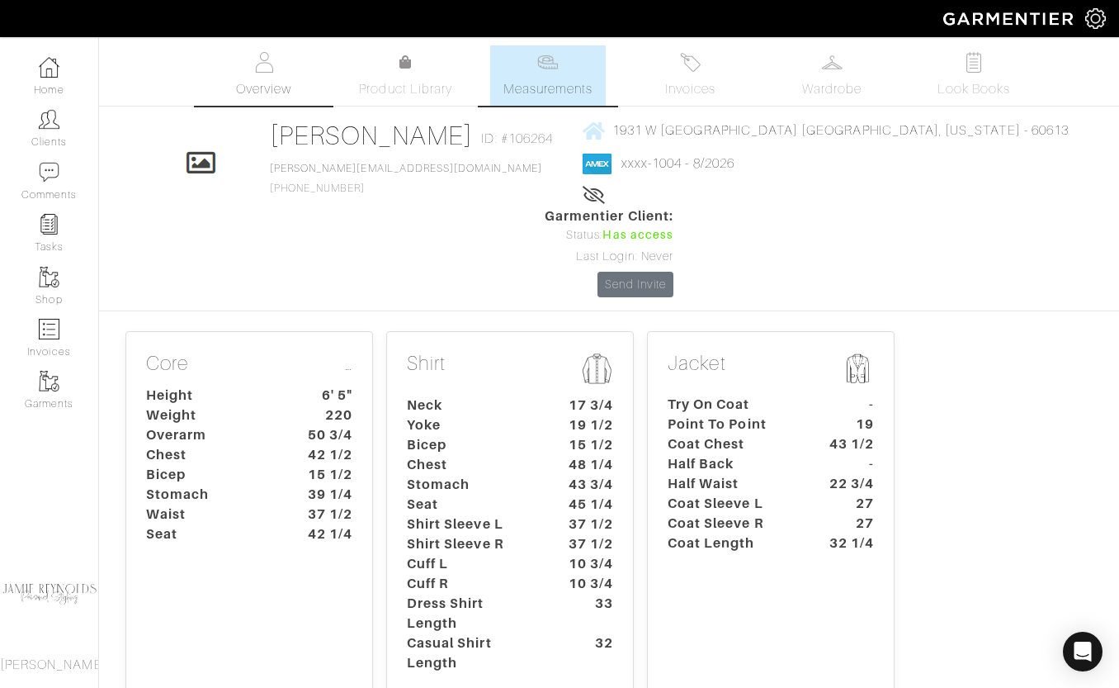
click at [272, 64] on img at bounding box center [263, 62] width 21 height 21
